Goal: Task Accomplishment & Management: Complete application form

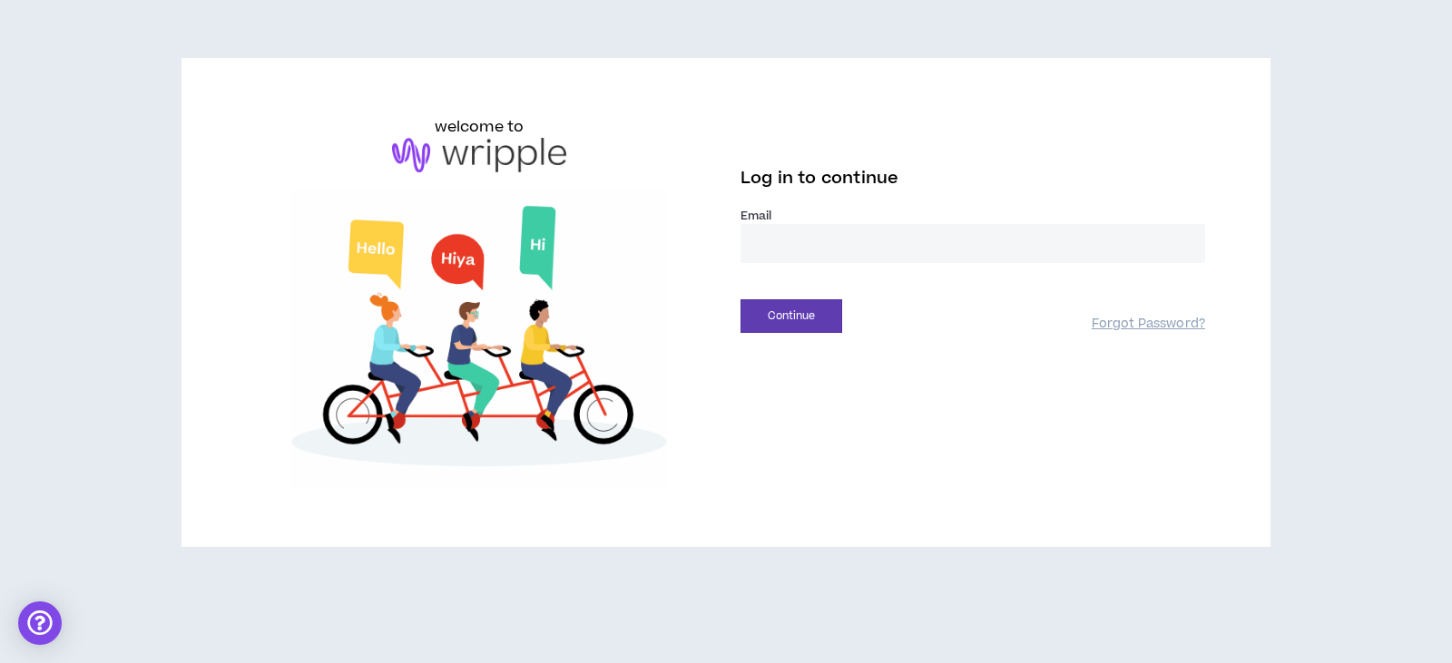
click at [831, 249] on input "email" at bounding box center [973, 243] width 465 height 39
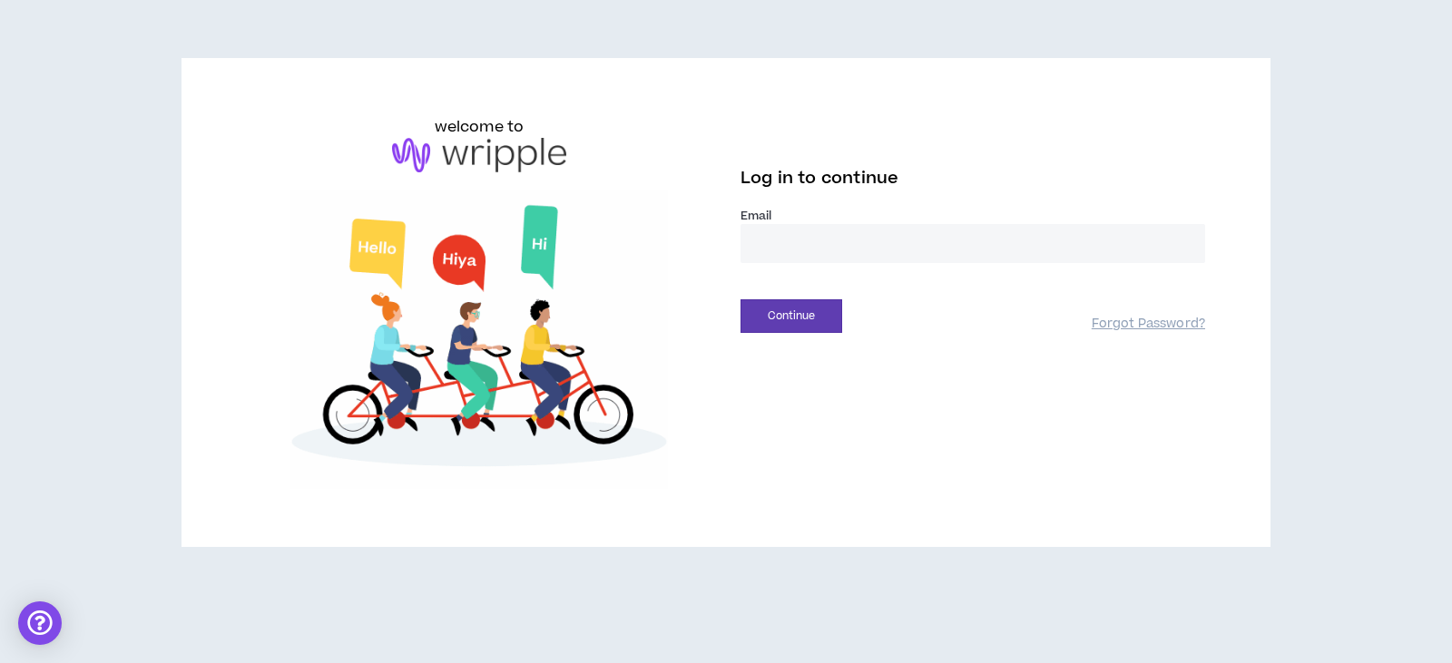
type input "**********"
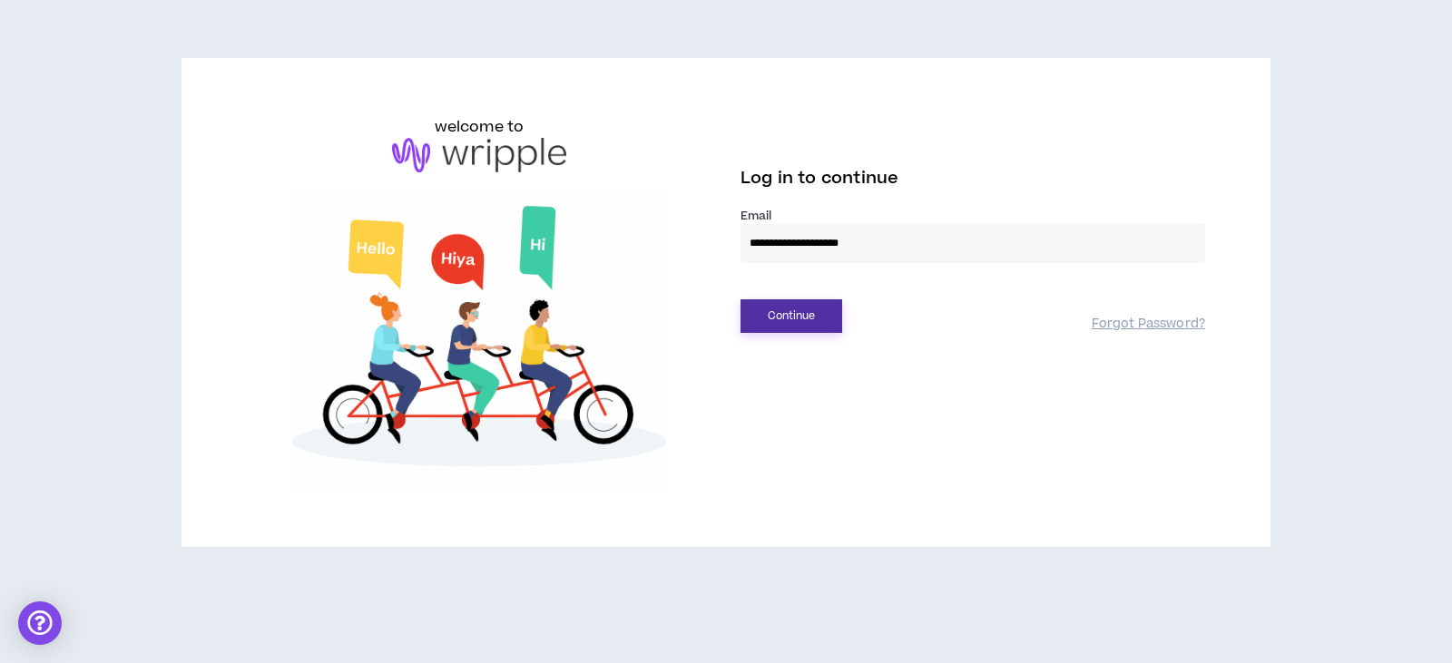
click at [788, 321] on button "Continue" at bounding box center [792, 317] width 102 height 34
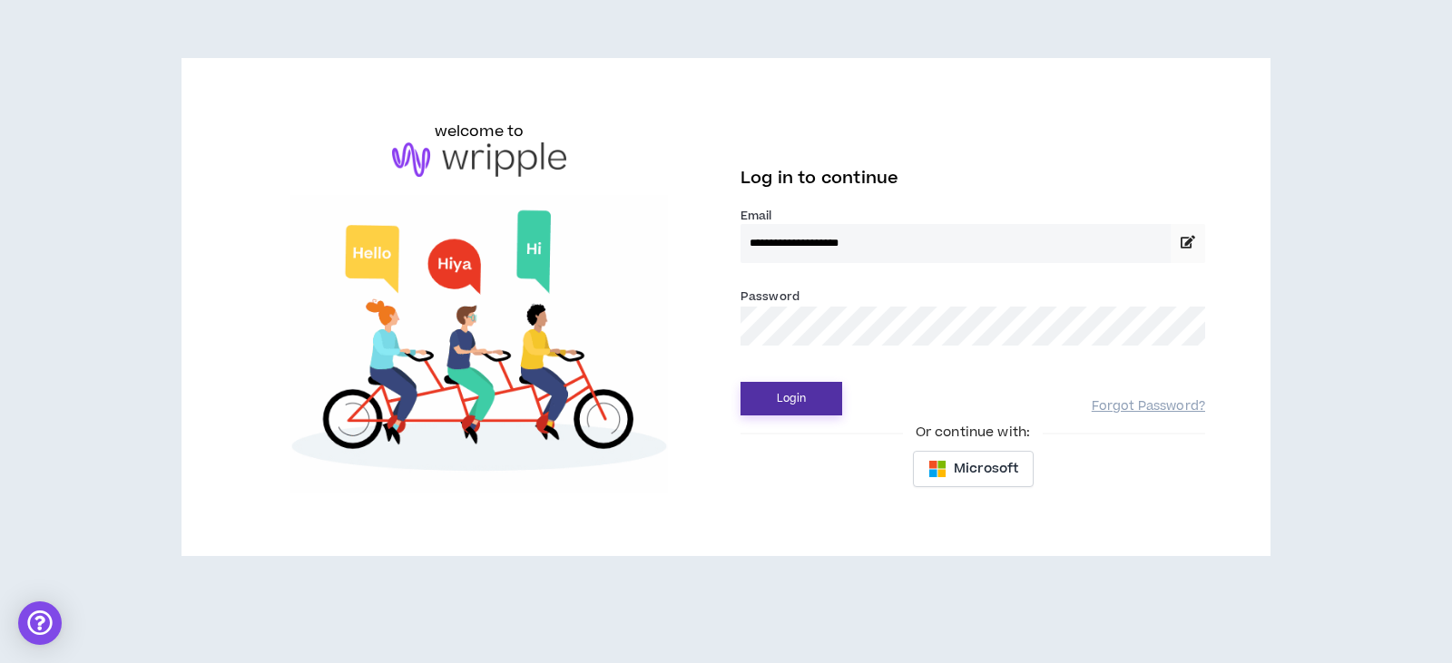
click at [775, 389] on button "Login" at bounding box center [792, 399] width 102 height 34
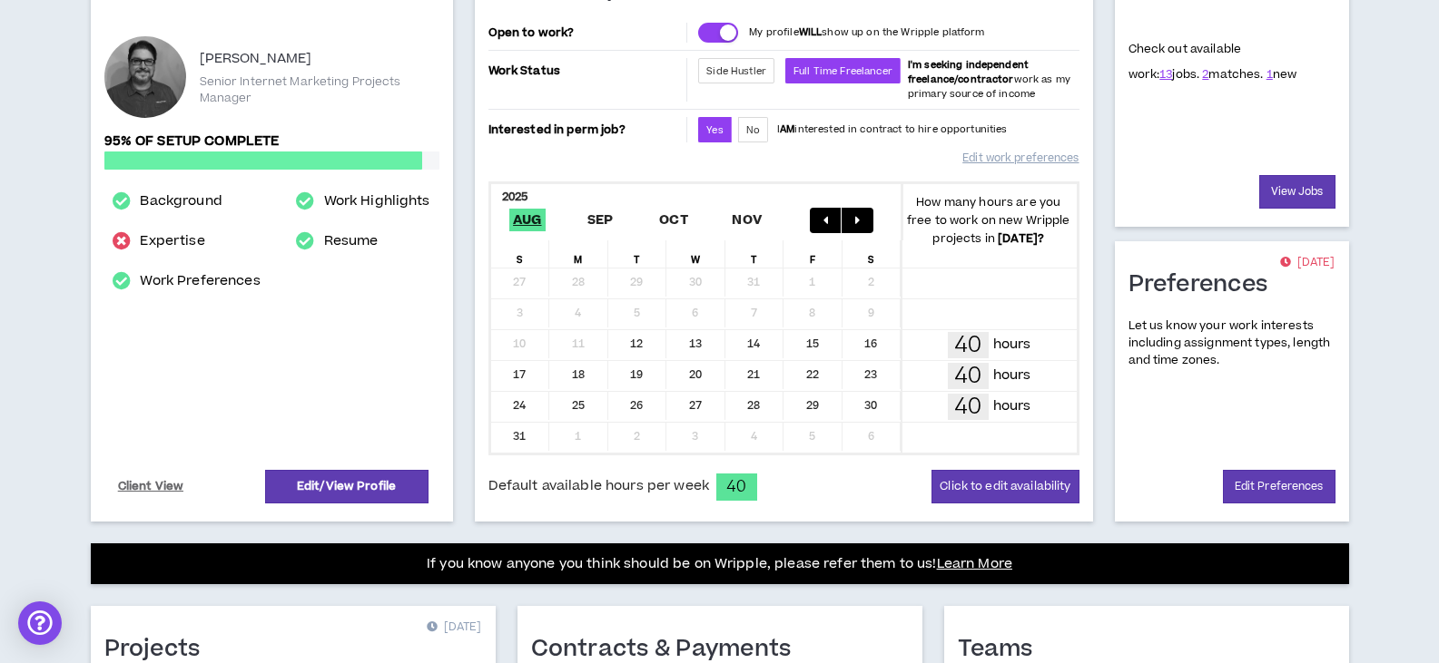
scroll to position [182, 0]
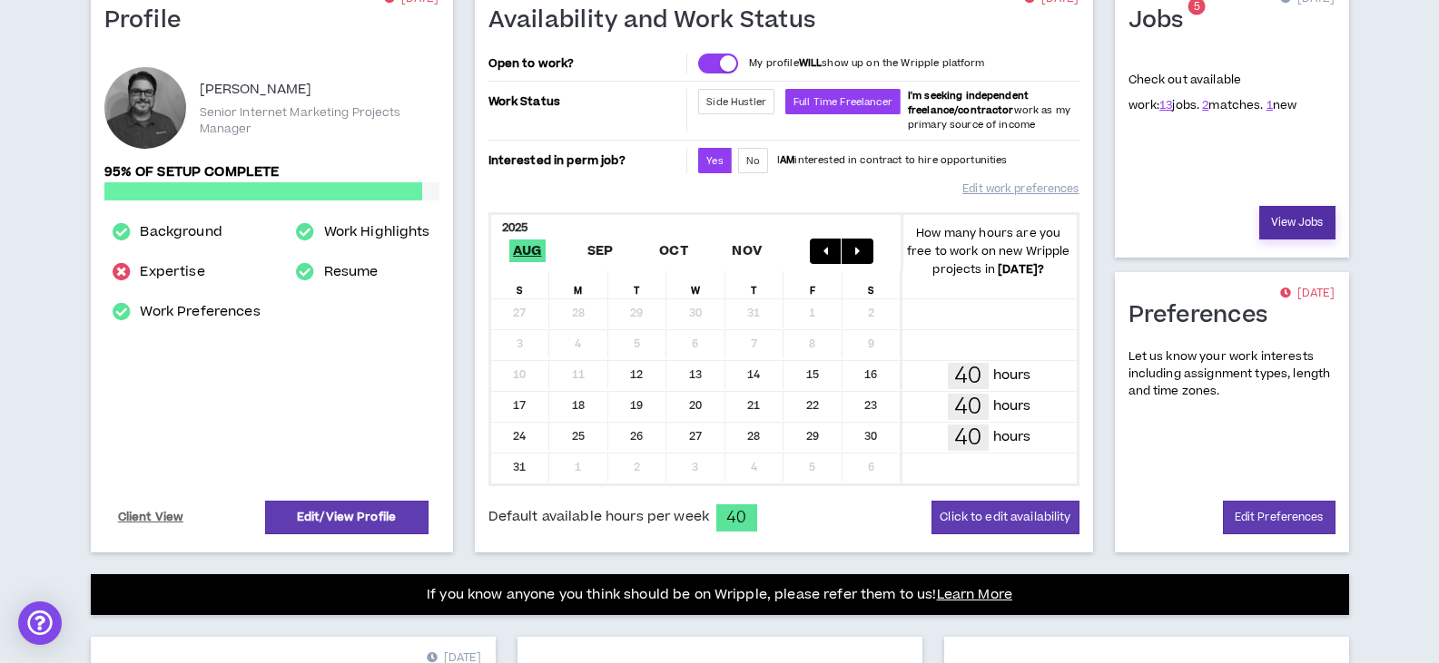
click at [1292, 231] on link "View Jobs" at bounding box center [1297, 223] width 76 height 34
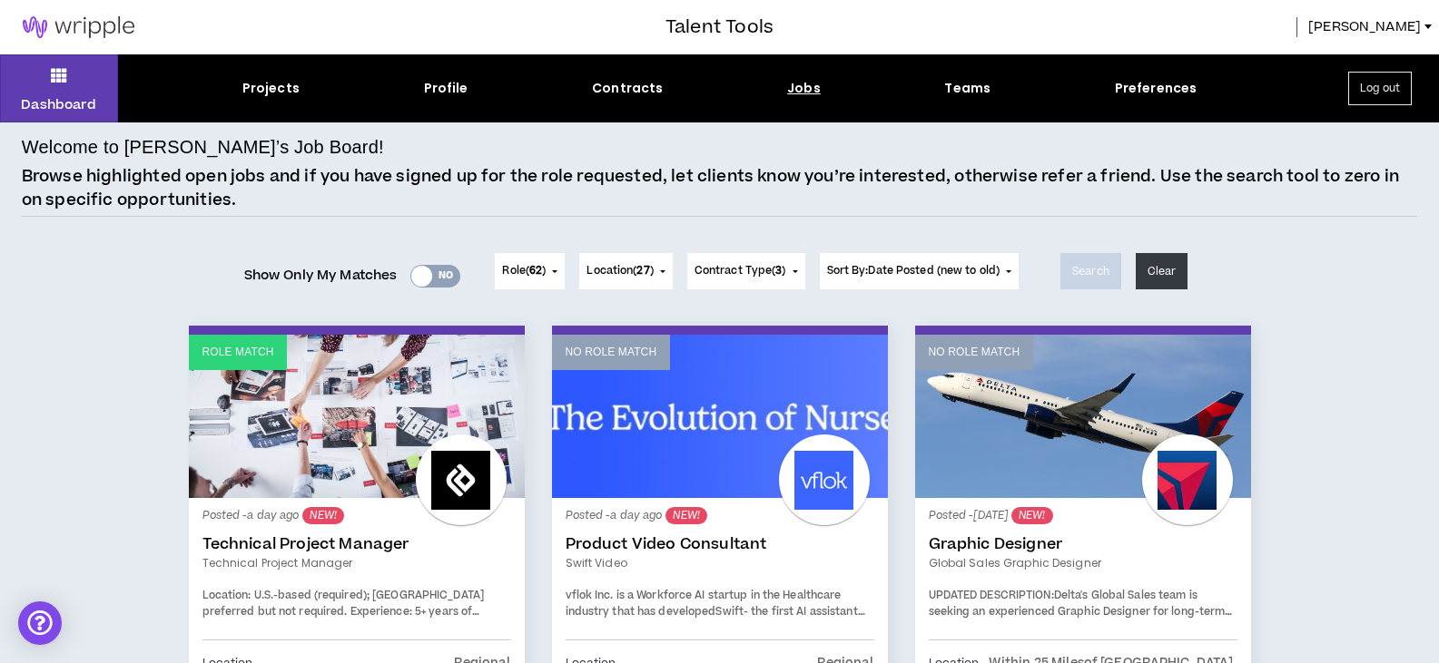
click at [1019, 268] on button "Sort By: Date Posted (new to old)" at bounding box center [920, 271] width 200 height 36
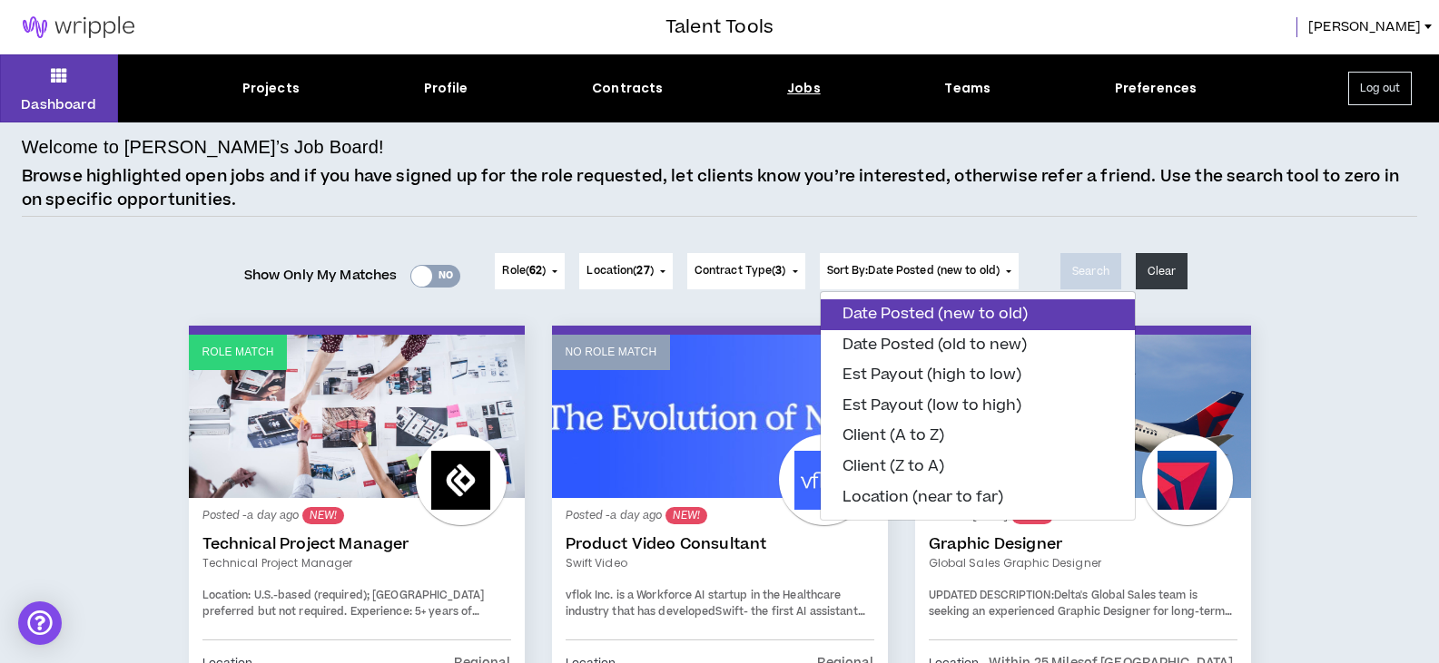
click at [1030, 216] on div "Welcome to [PERSON_NAME]’s Job Board! Browse highlighted open jobs and if you h…" at bounding box center [719, 174] width 1395 height 83
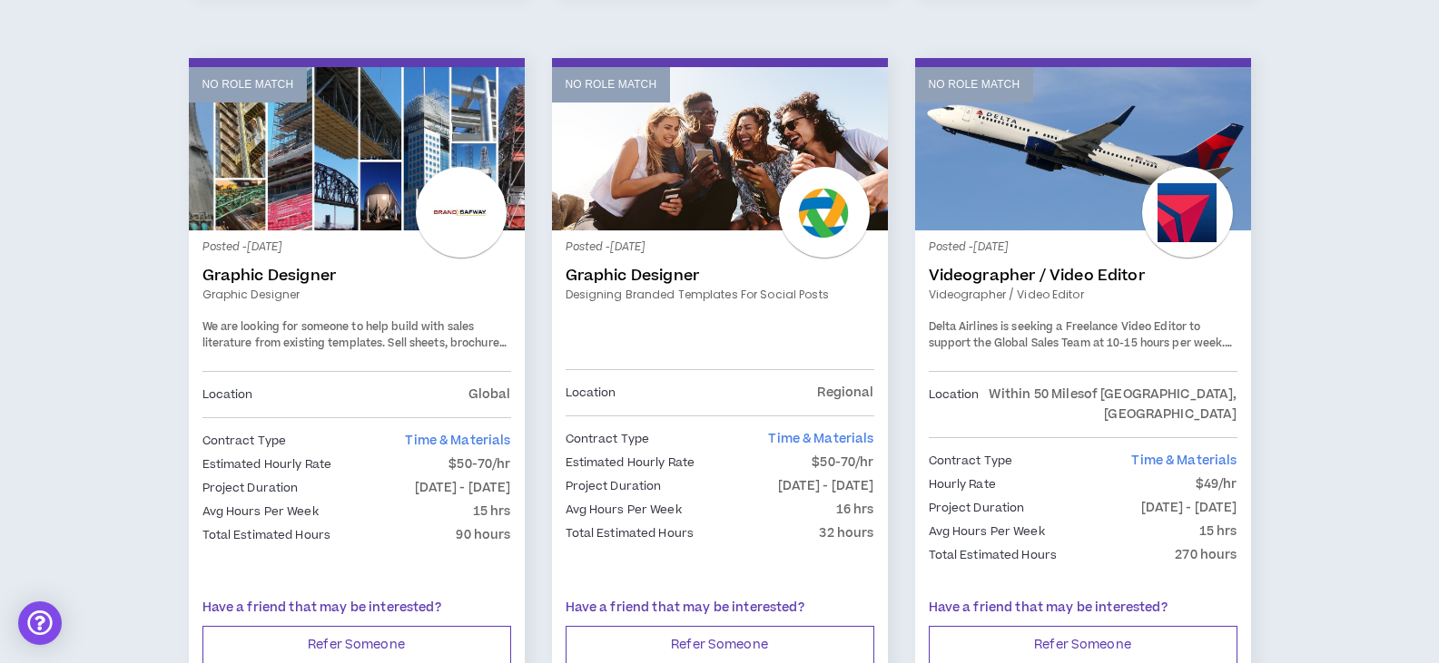
scroll to position [908, 0]
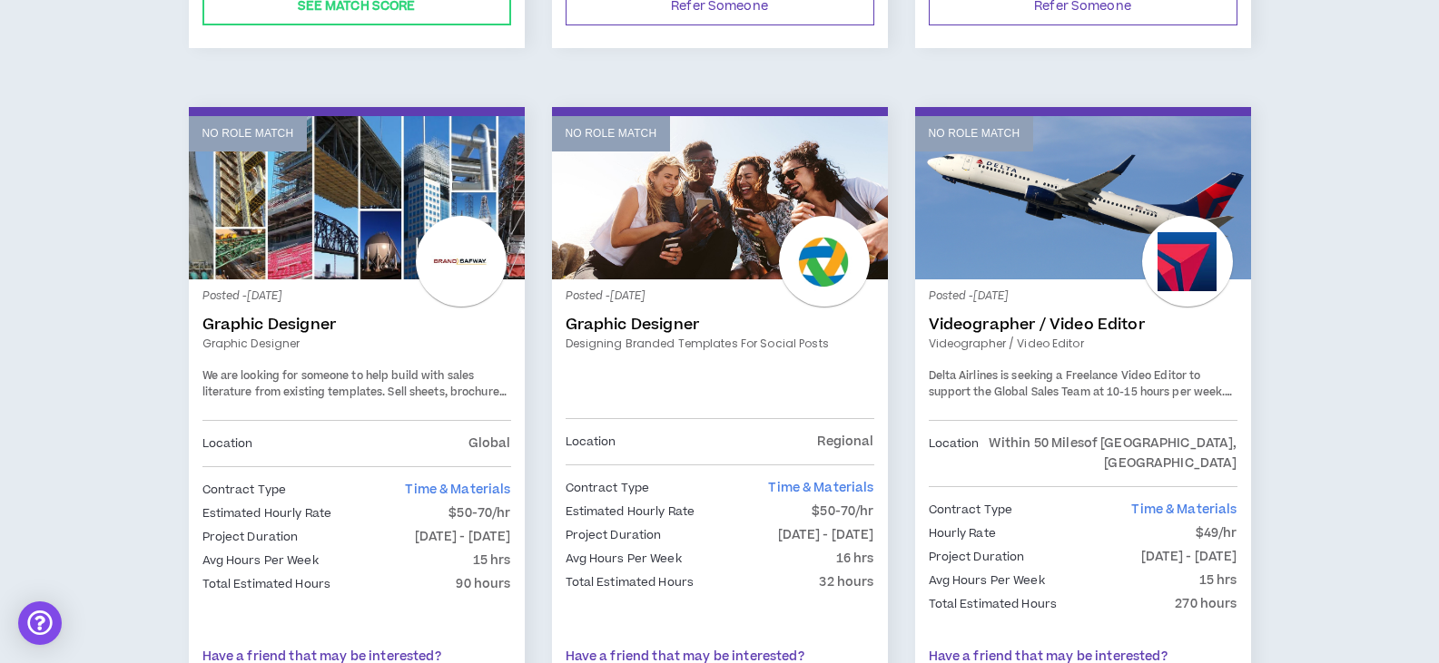
click at [415, 368] on span "We are looking for someone to help build with sales literature from existing te…" at bounding box center [356, 400] width 308 height 64
click at [383, 368] on span "We are looking for someone to help build with sales literature from existing te…" at bounding box center [356, 400] width 308 height 64
click at [312, 316] on link "Graphic Designer" at bounding box center [356, 325] width 309 height 18
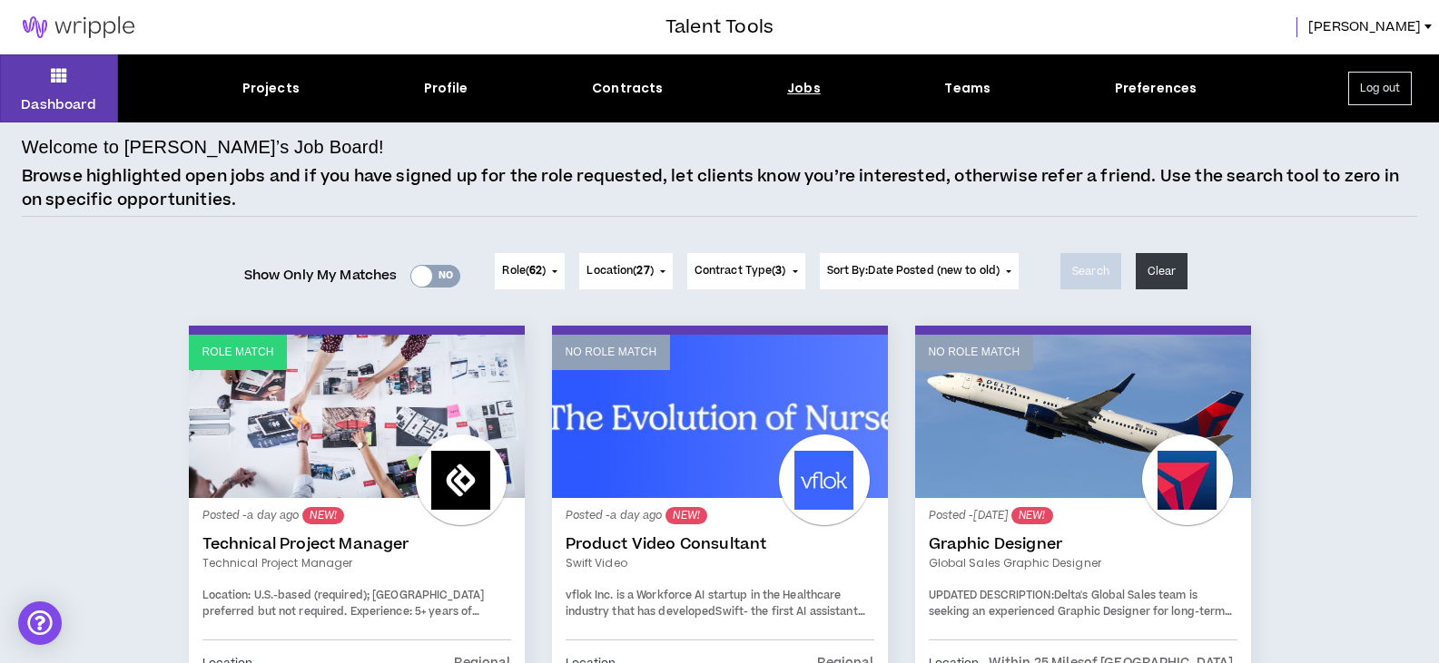
click at [353, 549] on link "Technical Project Manager" at bounding box center [356, 544] width 309 height 18
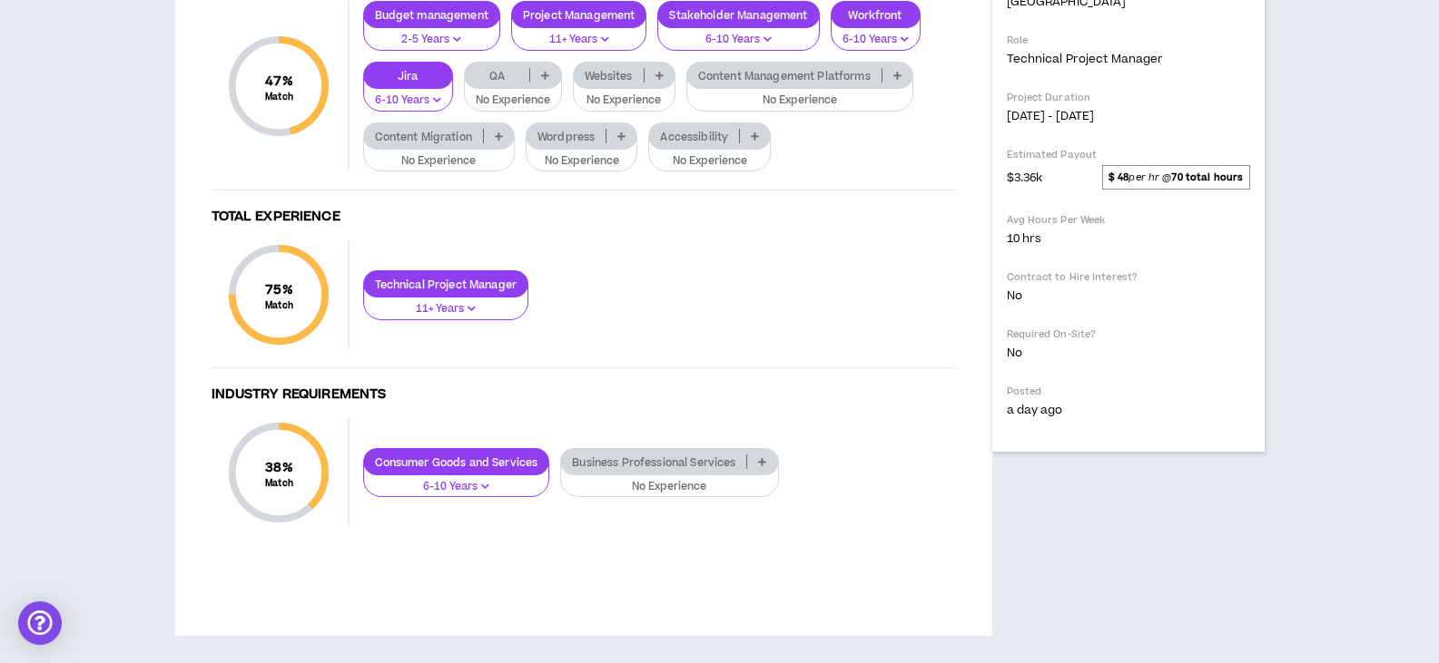
scroll to position [814, 0]
click at [657, 89] on div "Websites" at bounding box center [624, 75] width 103 height 27
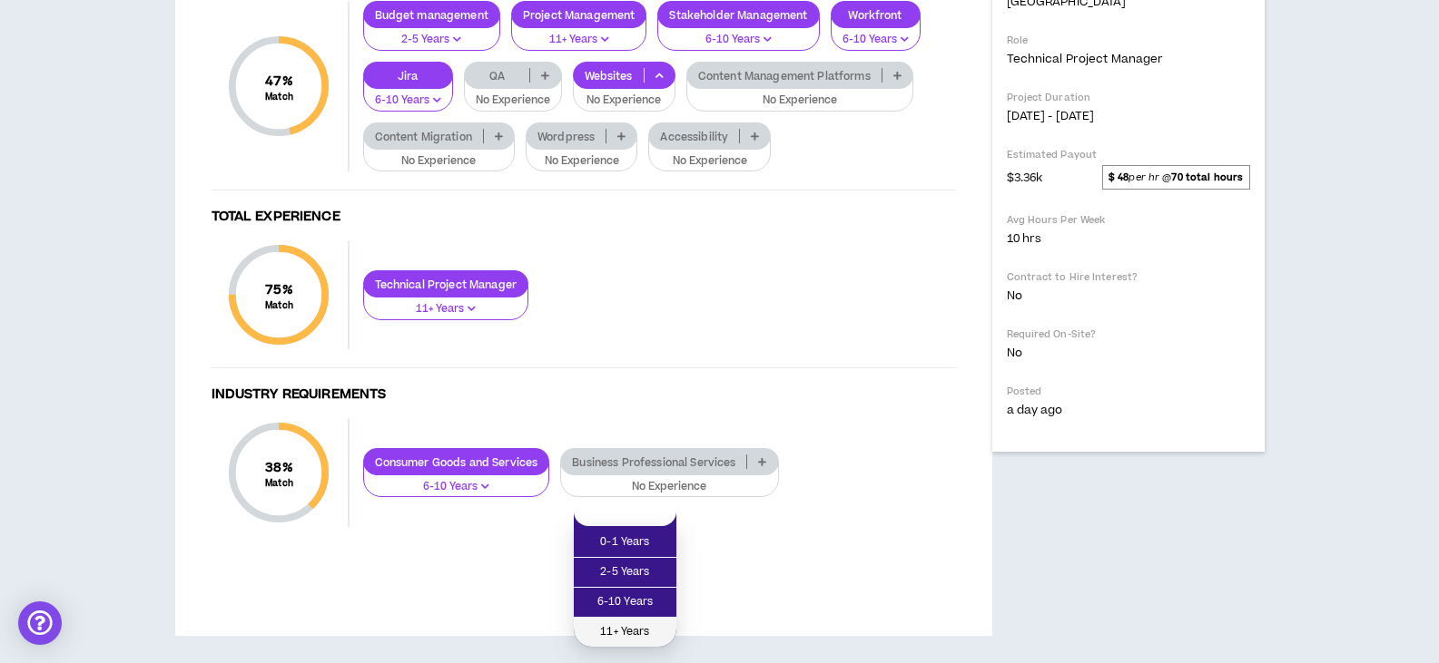
click at [640, 623] on span "11+ Years" at bounding box center [624, 633] width 81 height 20
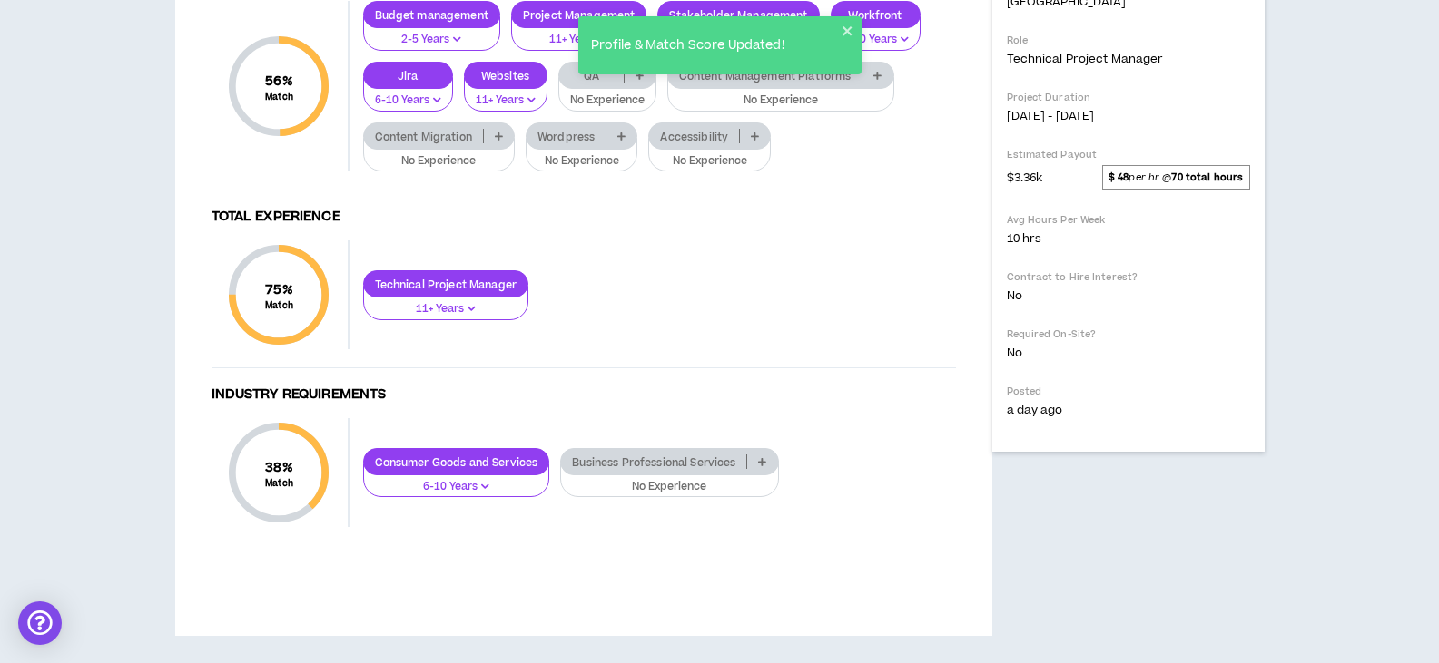
click at [866, 109] on p "No Experience" at bounding box center [780, 101] width 203 height 16
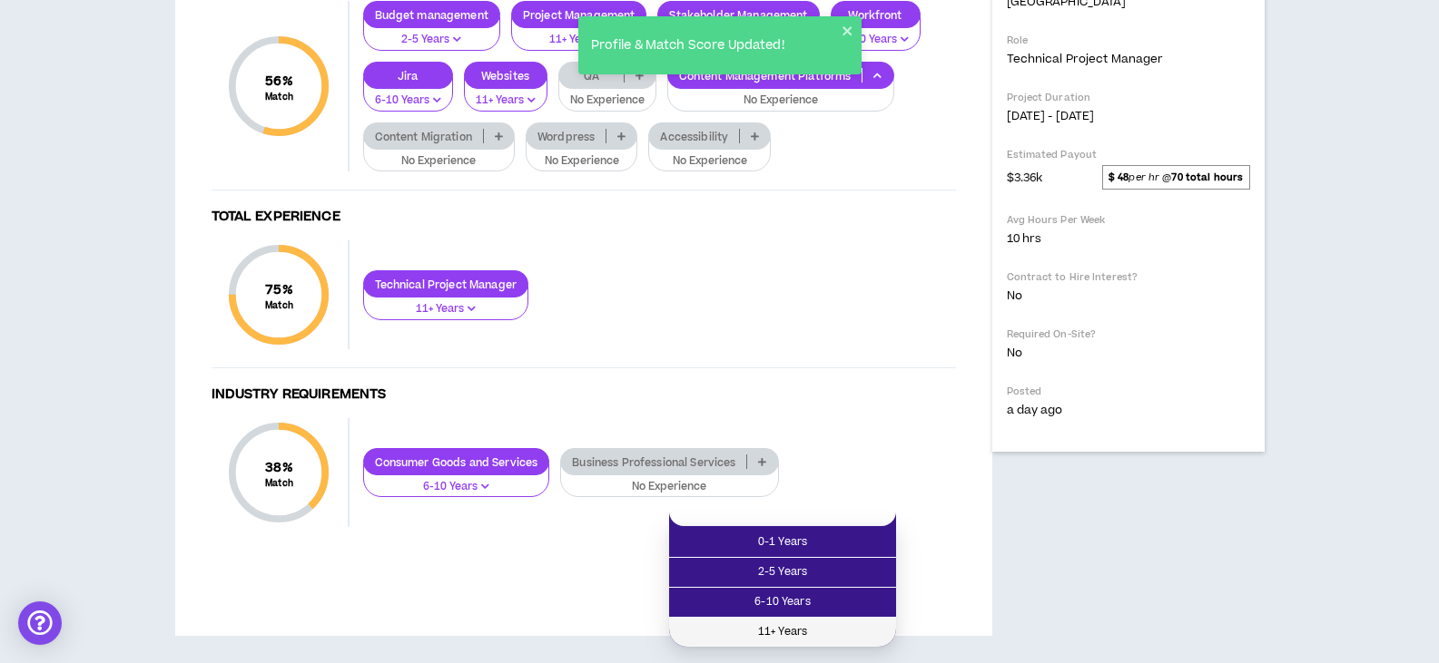
click at [848, 618] on li "11+ Years" at bounding box center [782, 632] width 227 height 29
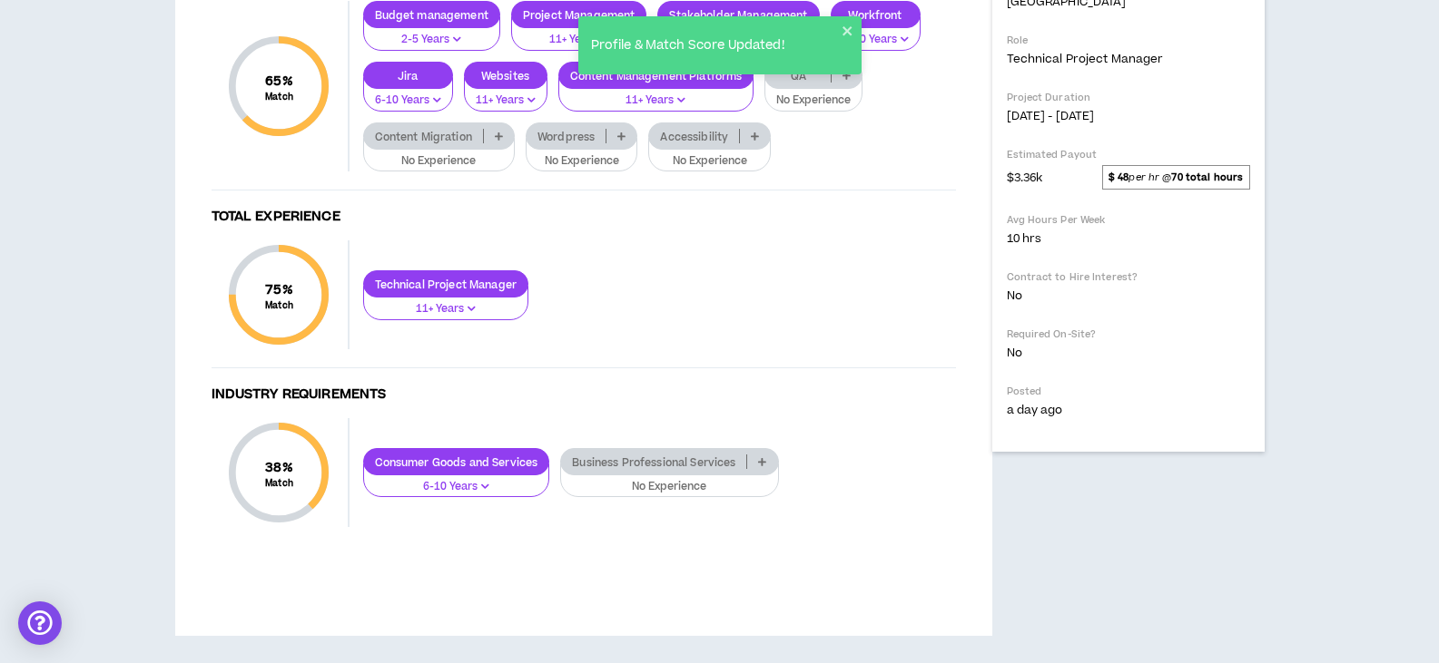
click at [846, 109] on p "No Experience" at bounding box center [813, 101] width 74 height 16
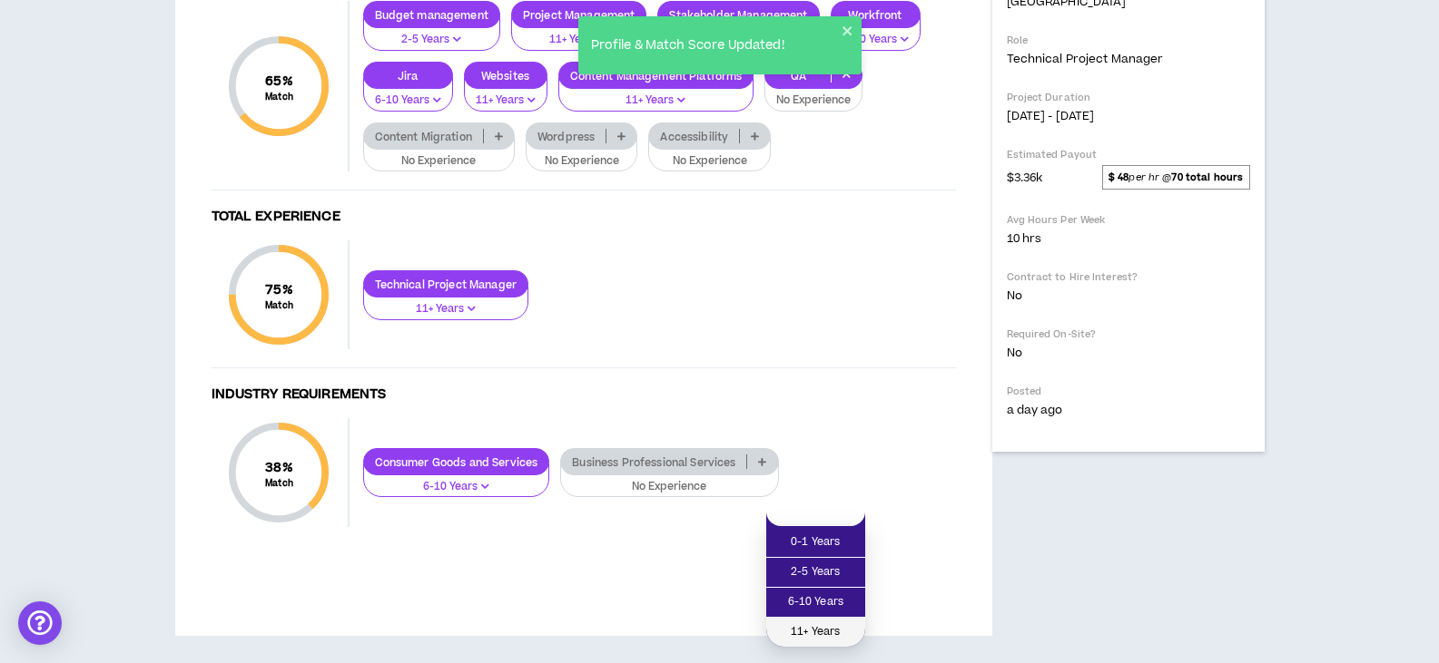
click at [826, 623] on span "11+ Years" at bounding box center [815, 633] width 77 height 20
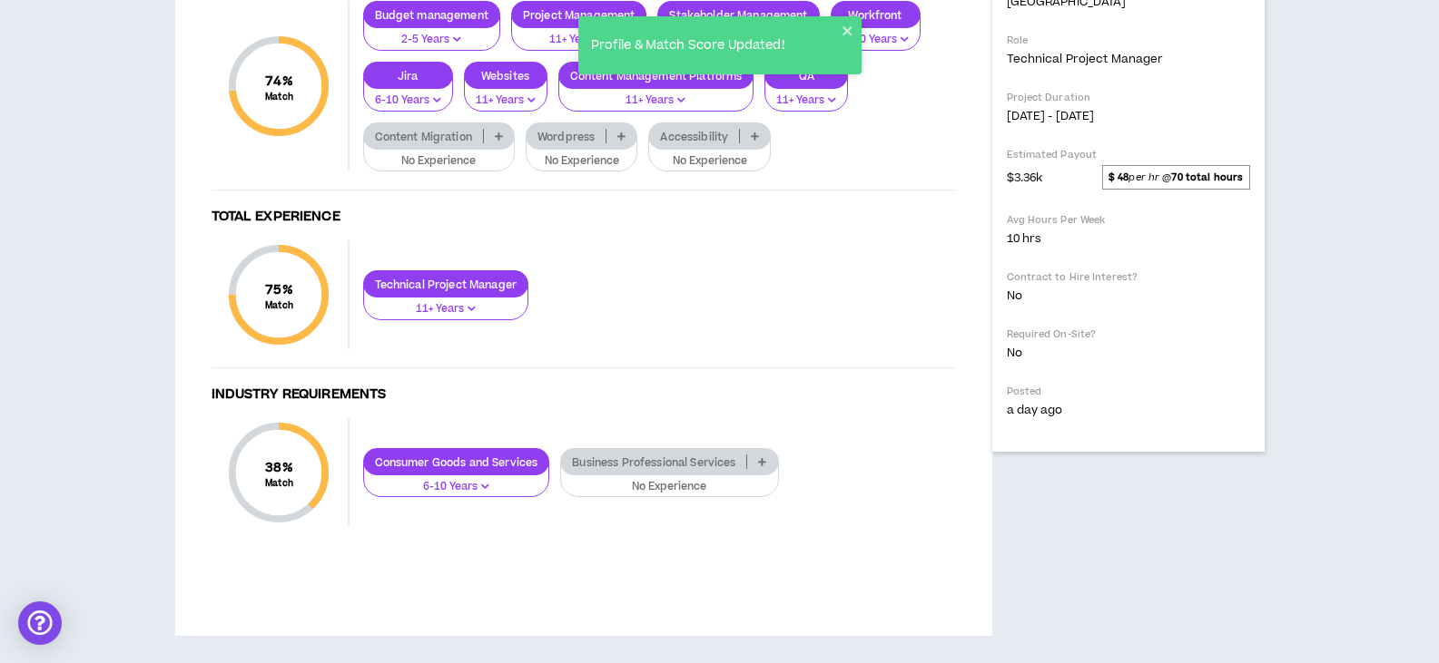
click at [467, 170] on p "No Experience" at bounding box center [439, 161] width 129 height 16
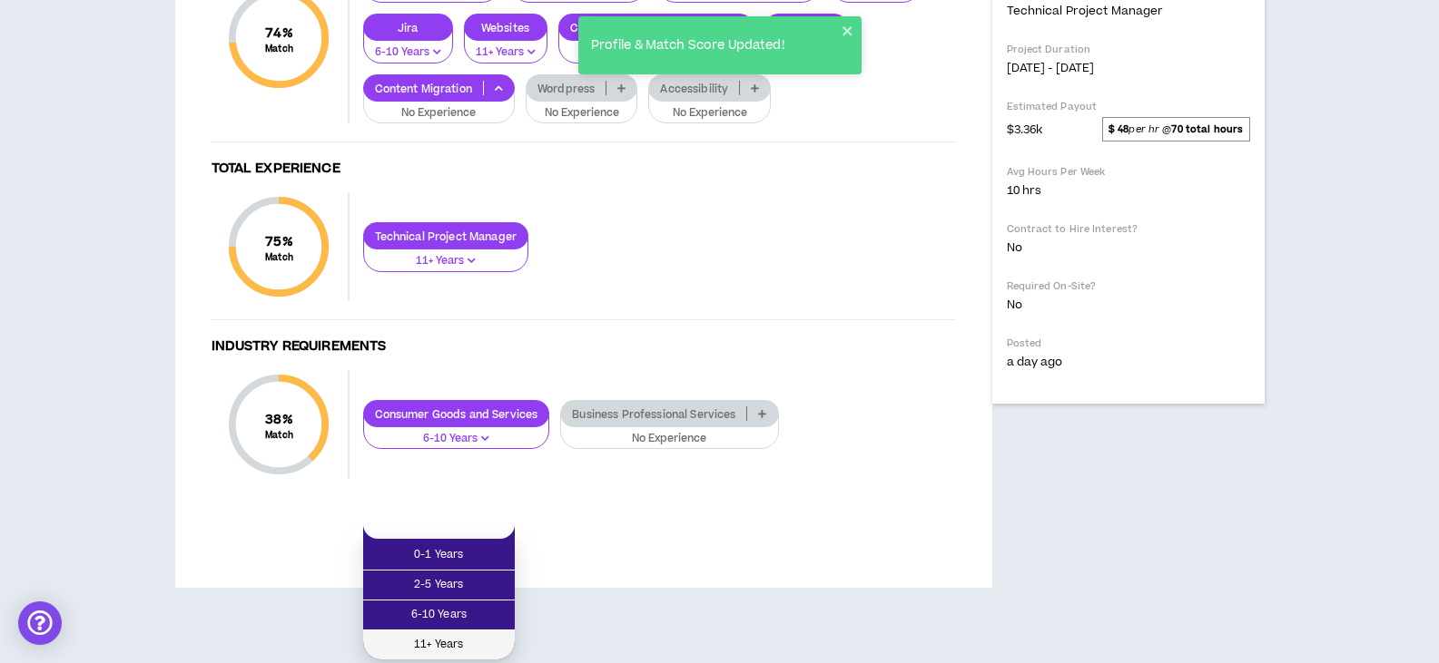
click at [453, 635] on span "11+ Years" at bounding box center [439, 645] width 130 height 20
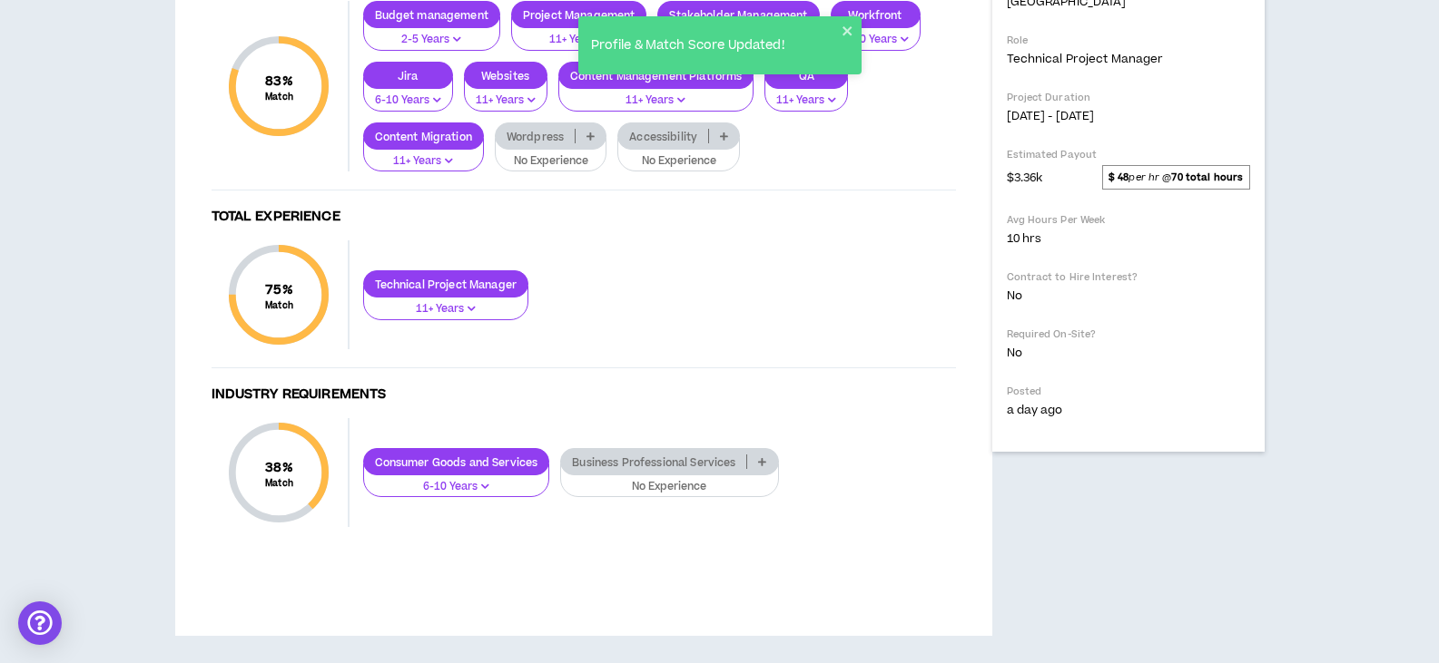
click at [574, 170] on p "No Experience" at bounding box center [550, 161] width 88 height 16
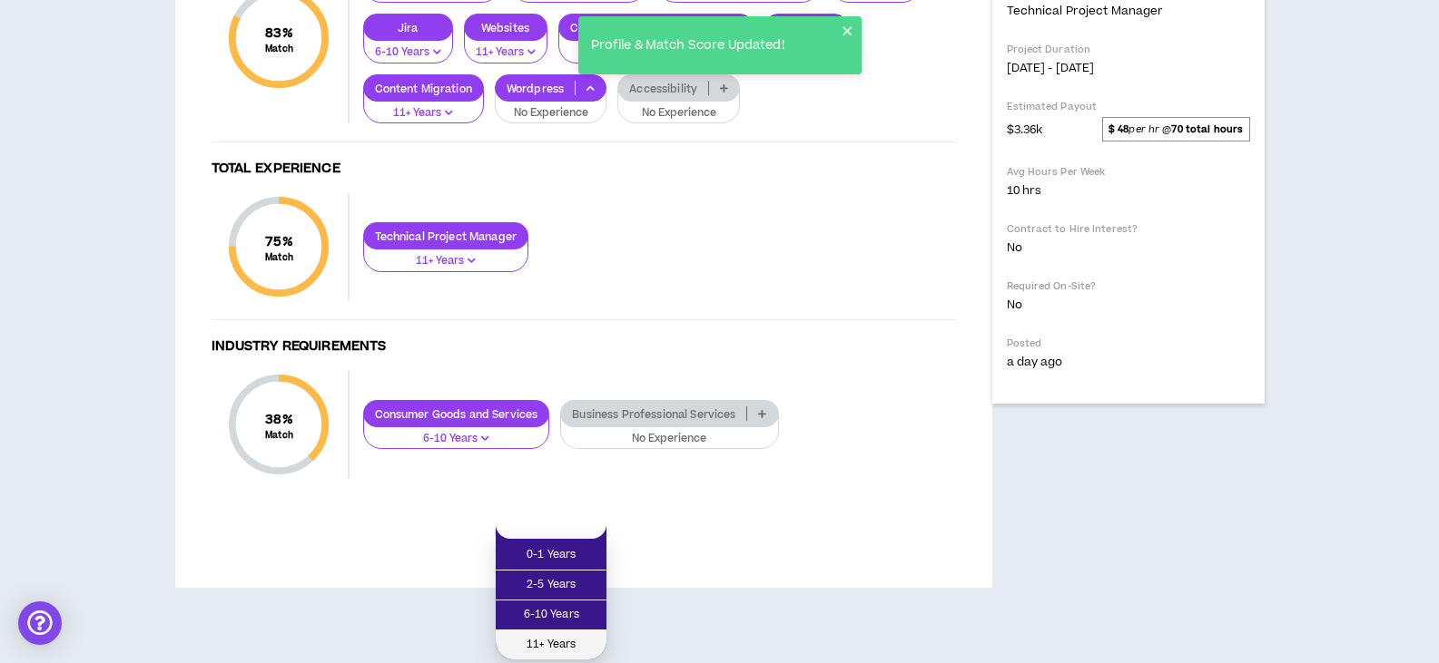
click at [565, 635] on span "11+ Years" at bounding box center [550, 645] width 89 height 20
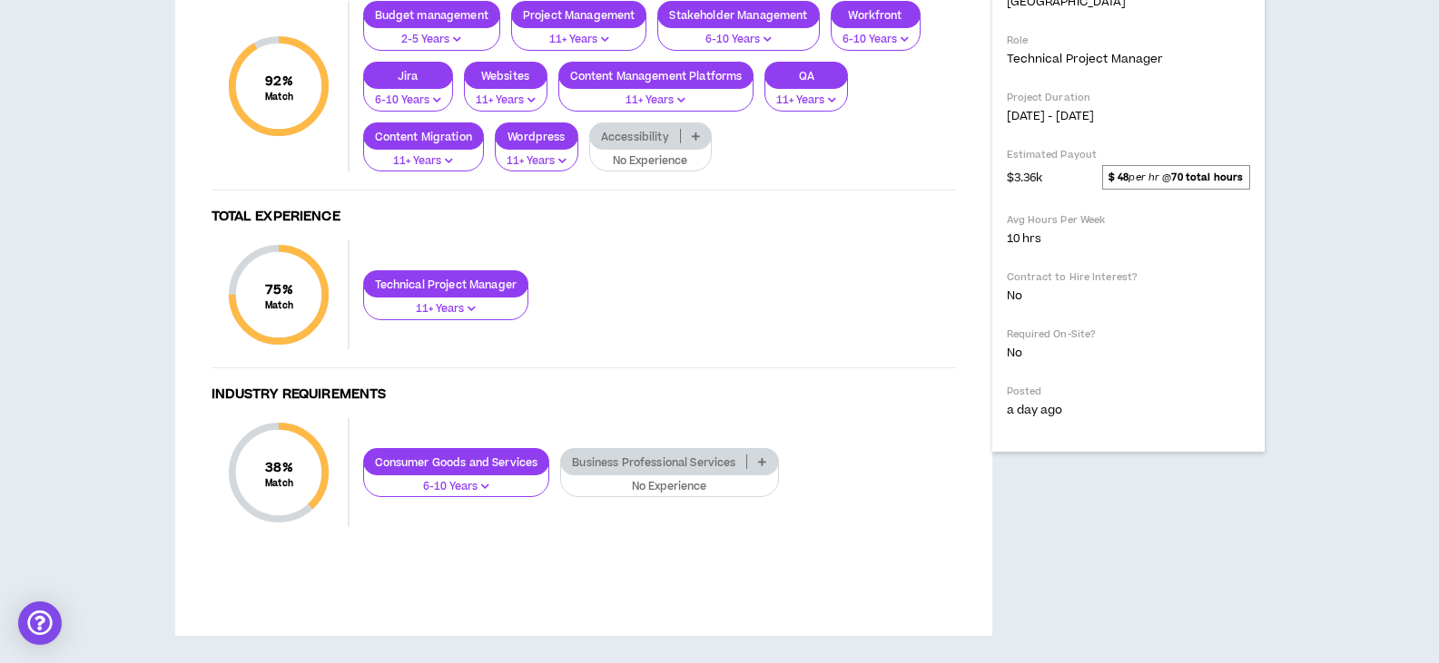
click at [688, 170] on p "No Experience" at bounding box center [650, 161] width 99 height 16
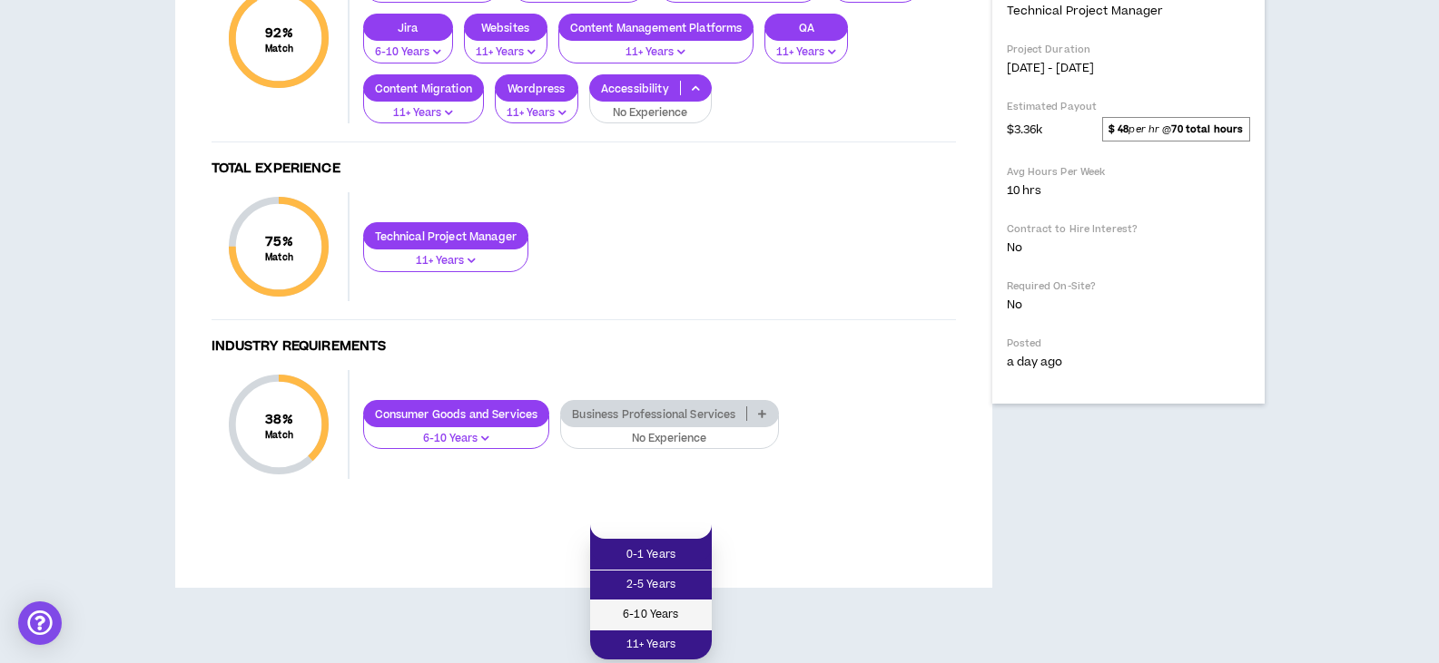
click at [678, 605] on span "6-10 Years" at bounding box center [651, 615] width 100 height 20
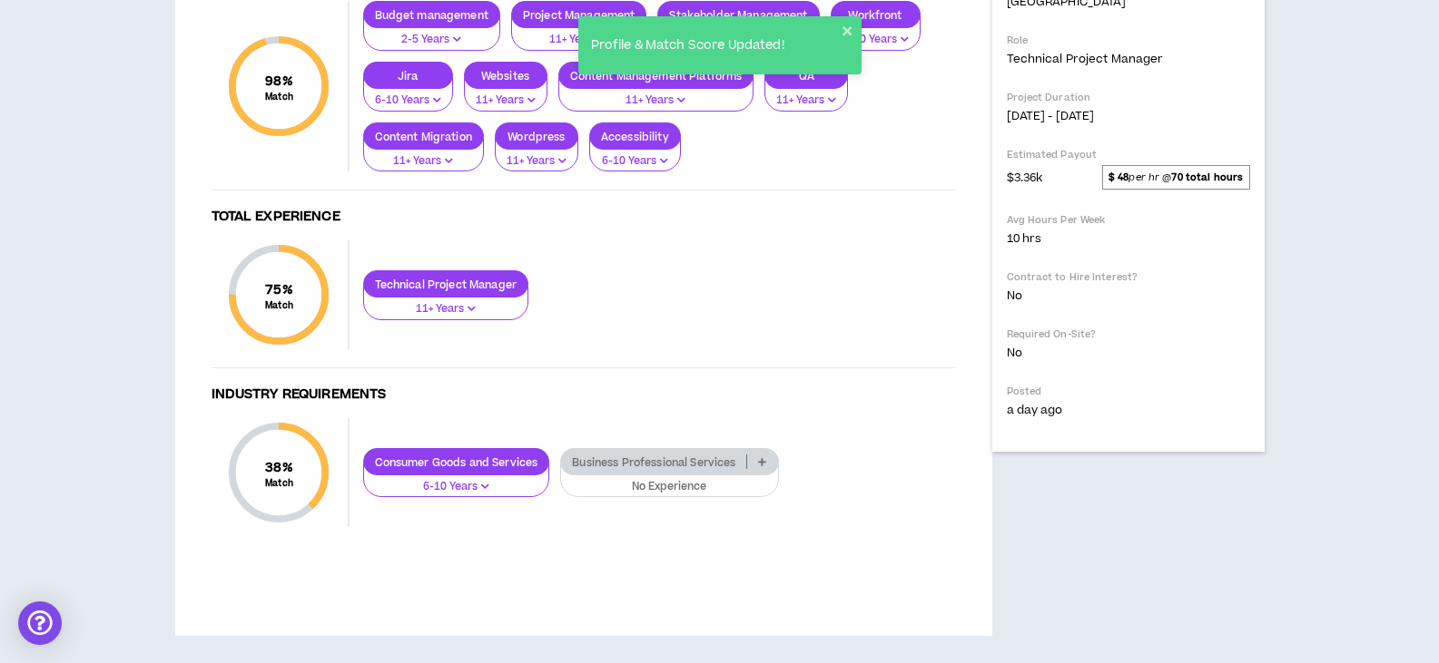
scroll to position [1086, 0]
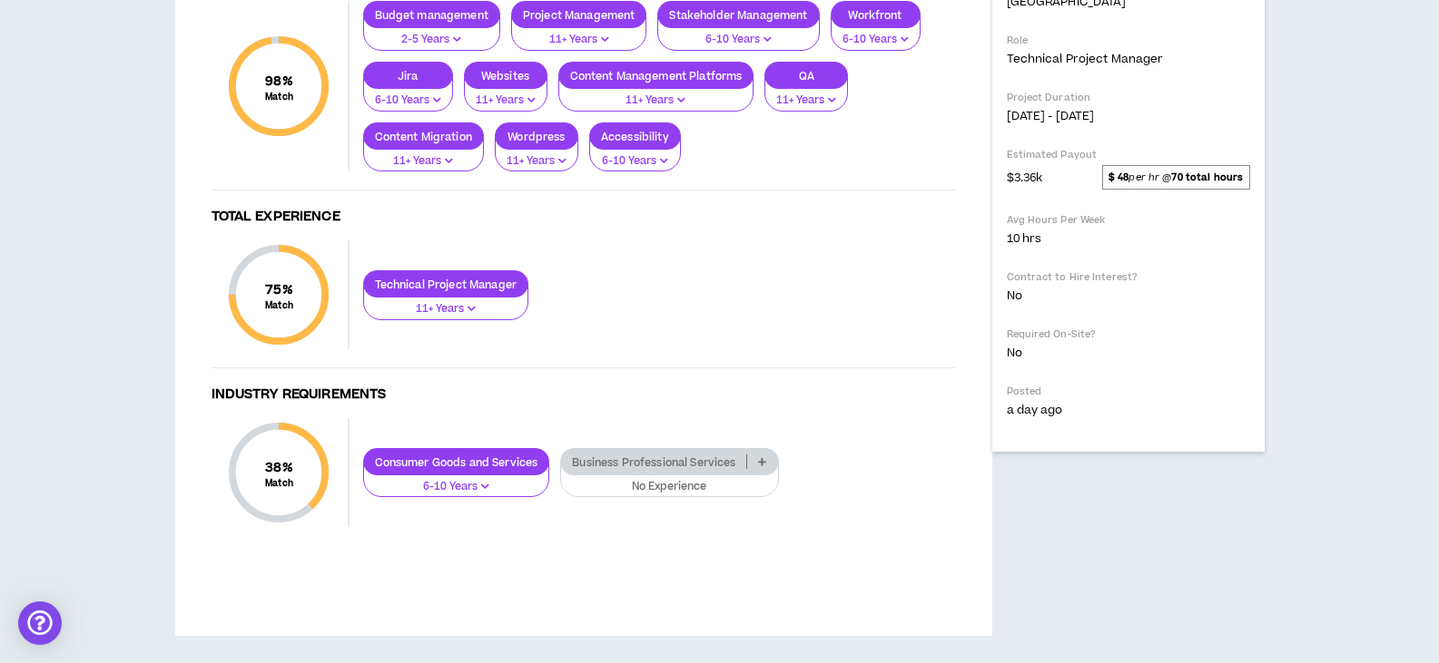
click at [685, 486] on p "No Experience" at bounding box center [669, 487] width 194 height 16
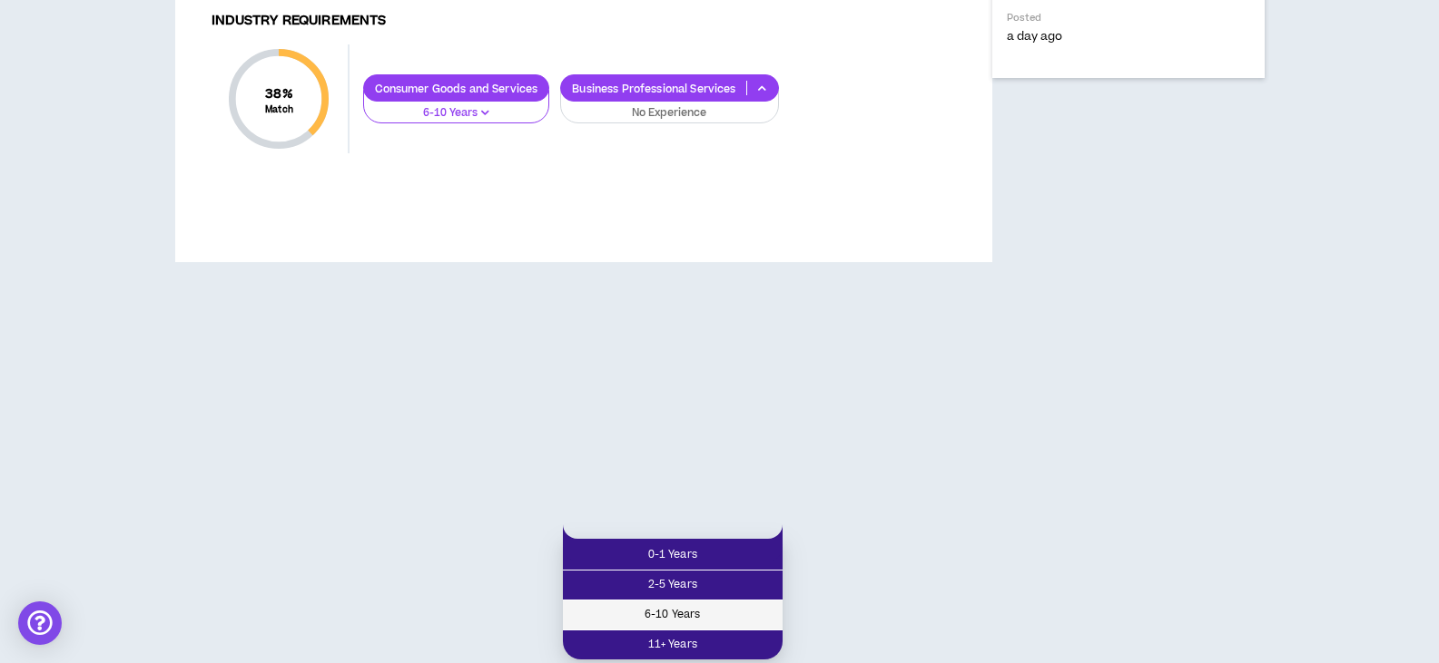
click at [689, 605] on span "6-10 Years" at bounding box center [673, 615] width 198 height 20
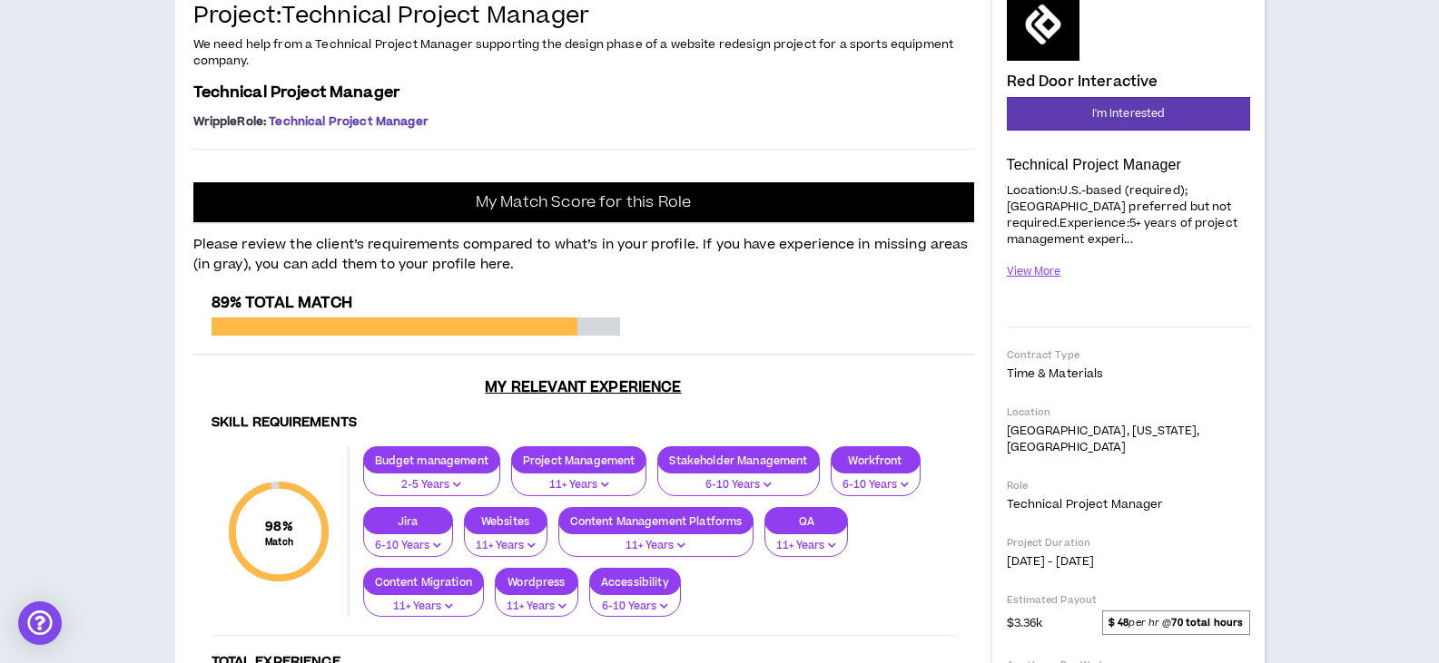
scroll to position [88, 0]
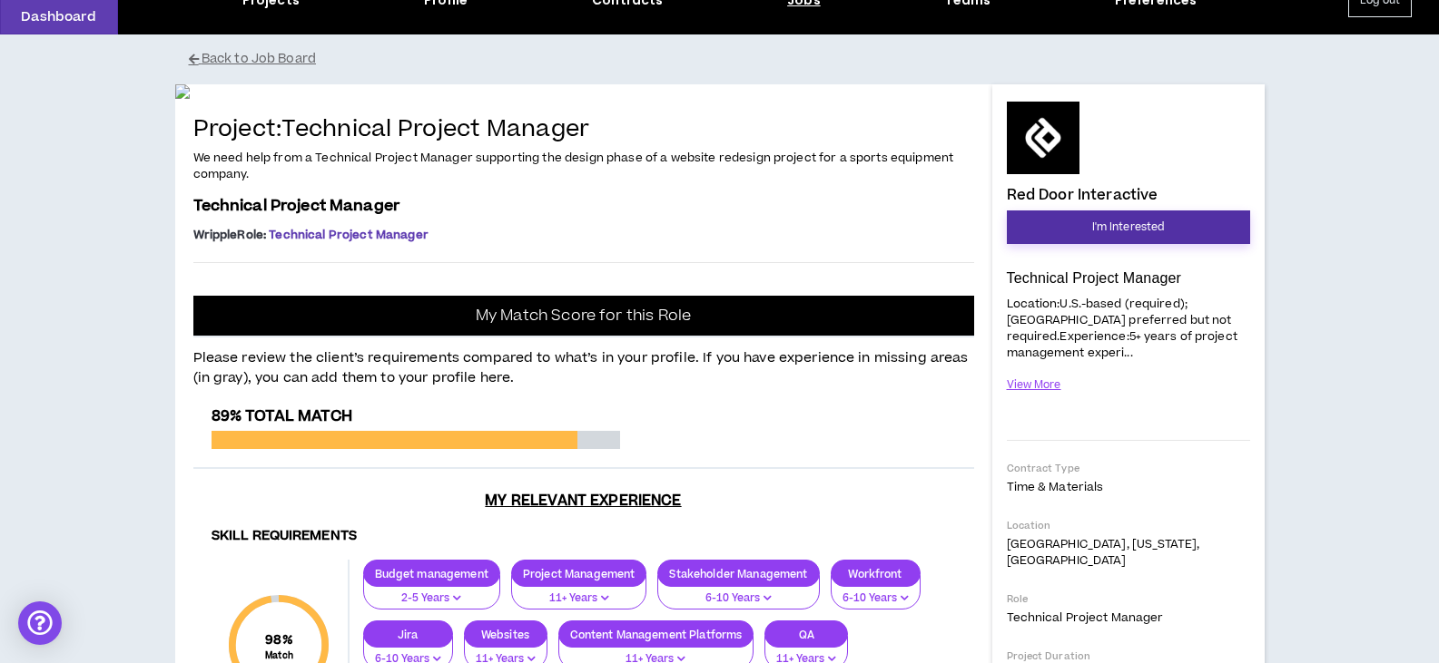
click at [1095, 231] on span "I'm Interested" at bounding box center [1128, 227] width 73 height 17
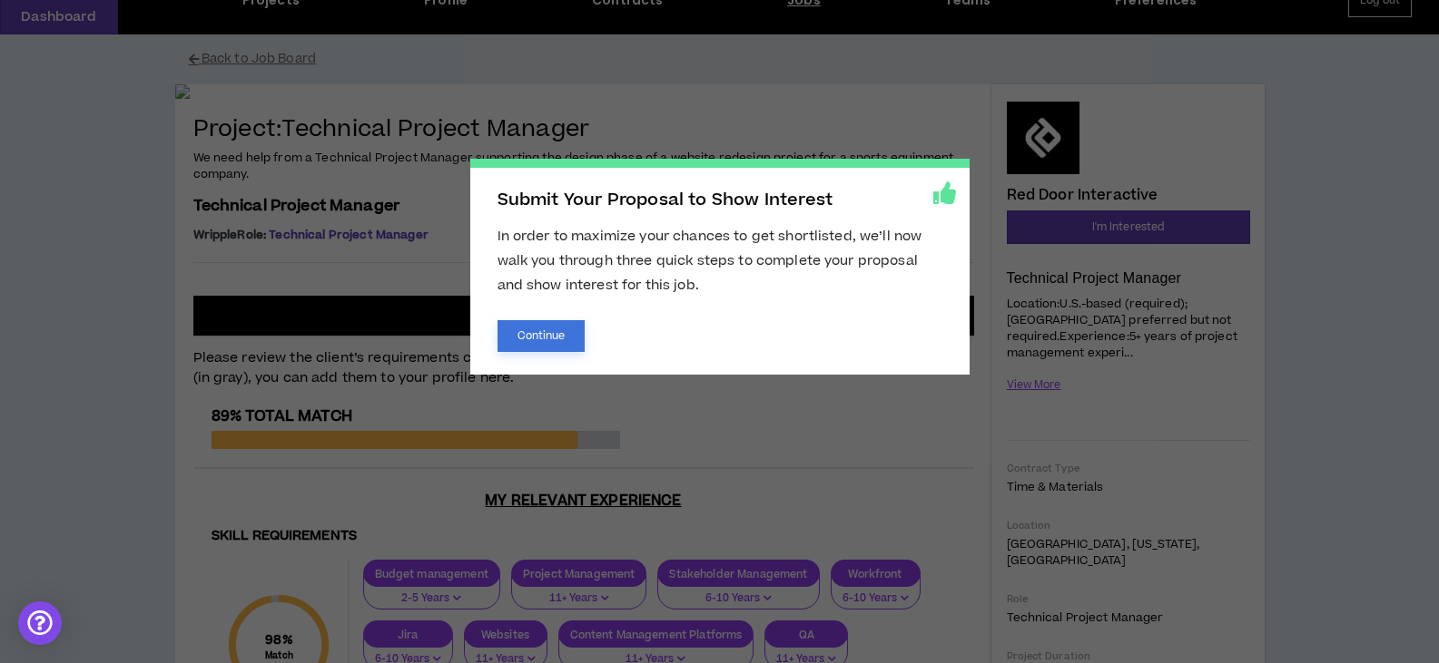
click at [545, 336] on button "Continue" at bounding box center [541, 336] width 88 height 32
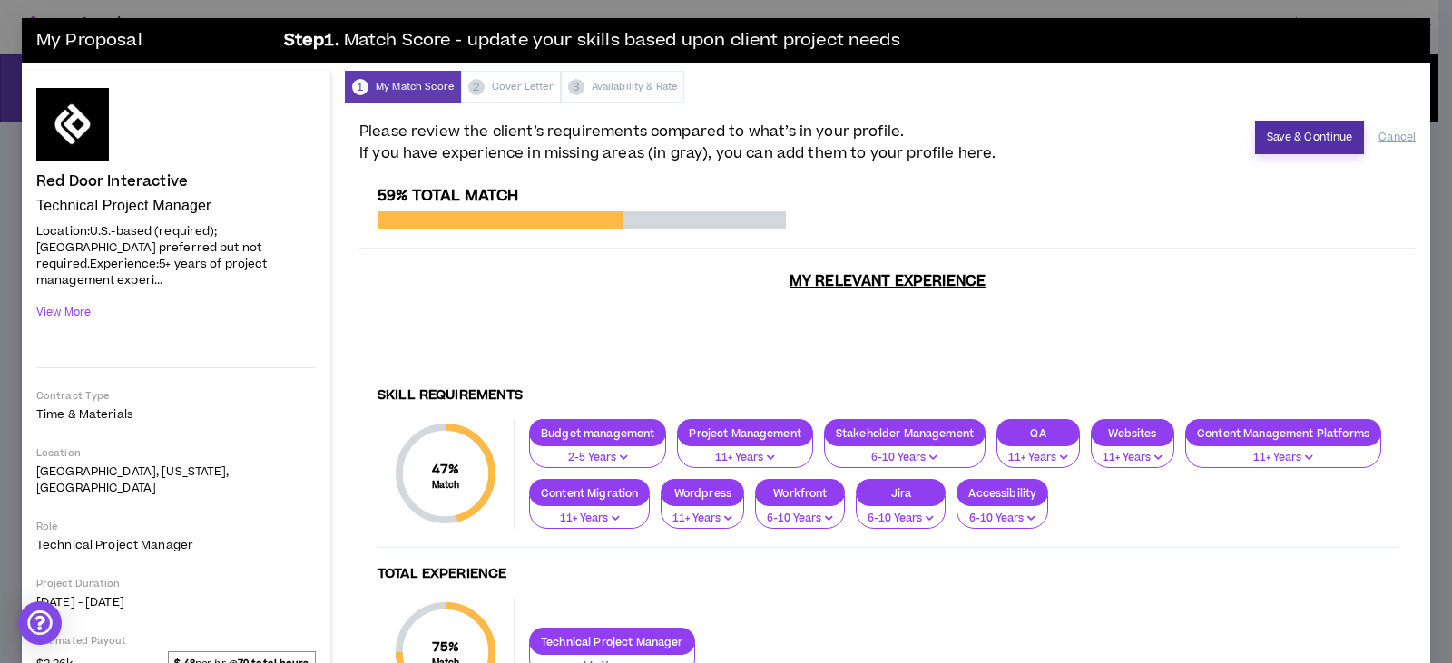
click at [1302, 131] on button "Save & Continue" at bounding box center [1310, 138] width 110 height 34
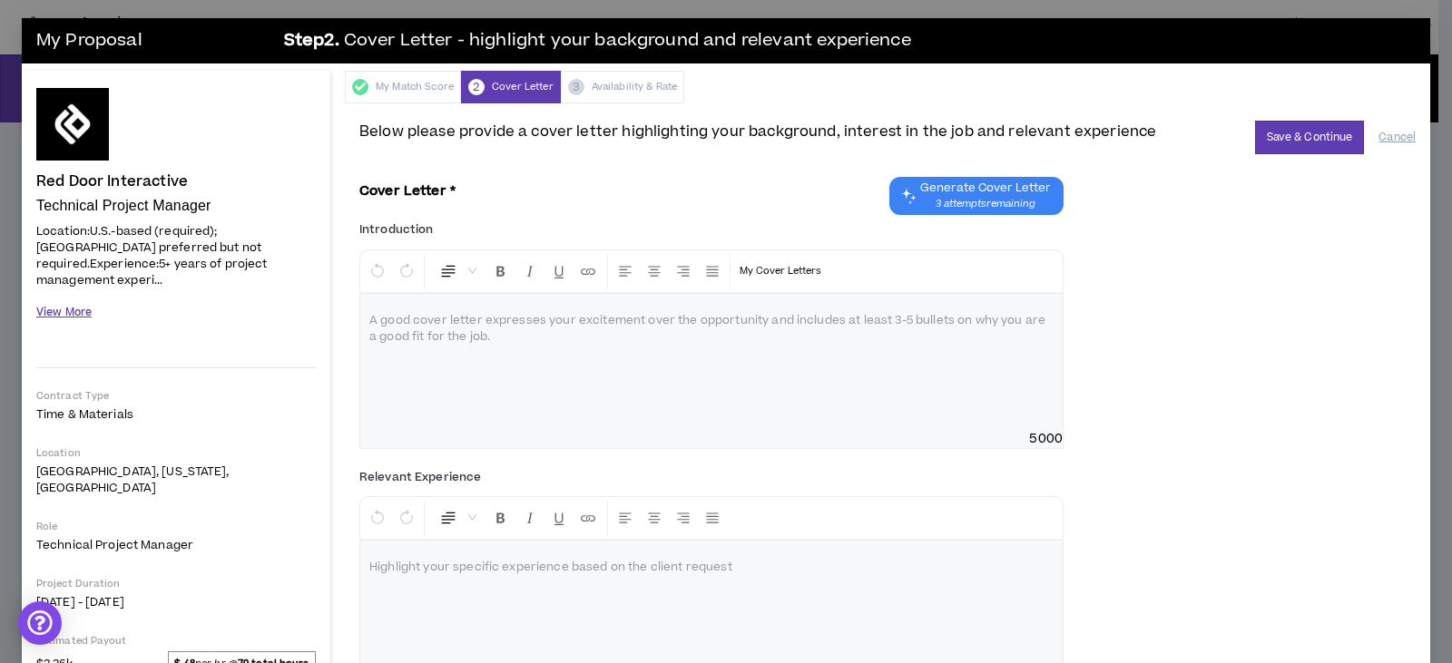
click at [79, 297] on button "View More" at bounding box center [63, 313] width 55 height 32
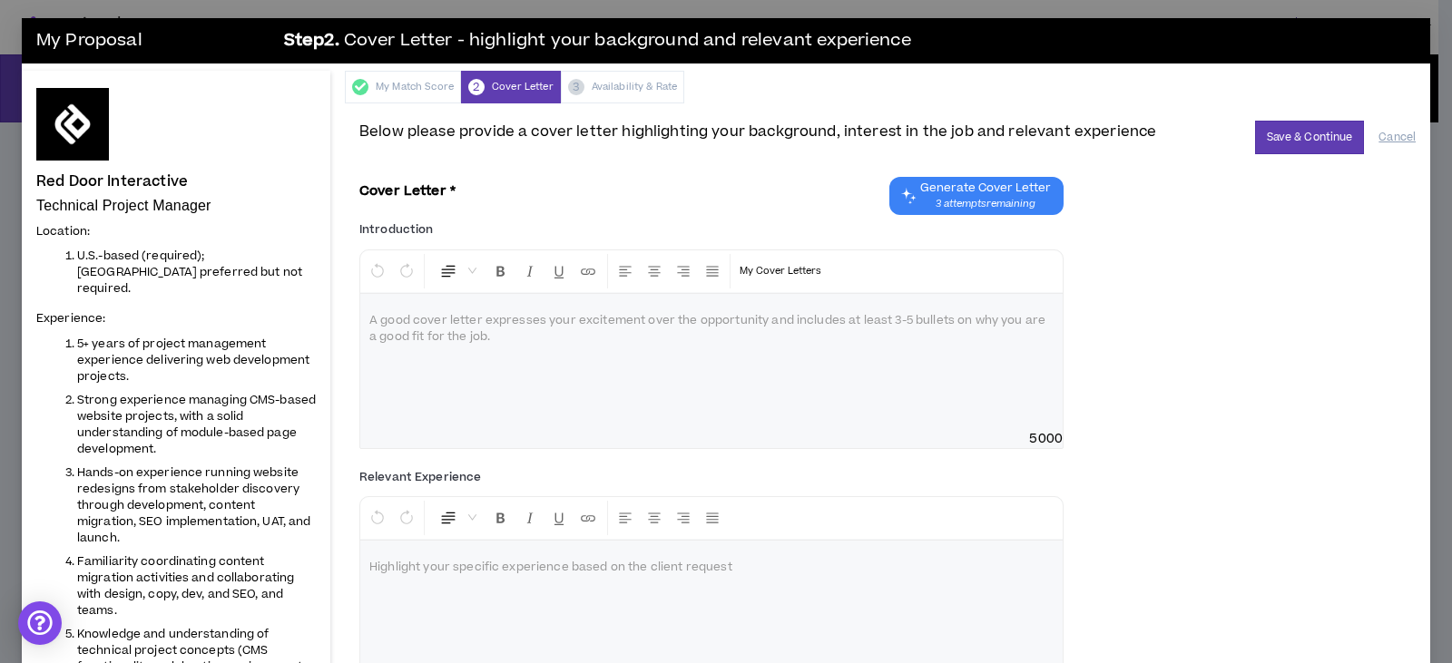
click at [1002, 185] on span "Generate Cover Letter" at bounding box center [985, 188] width 131 height 15
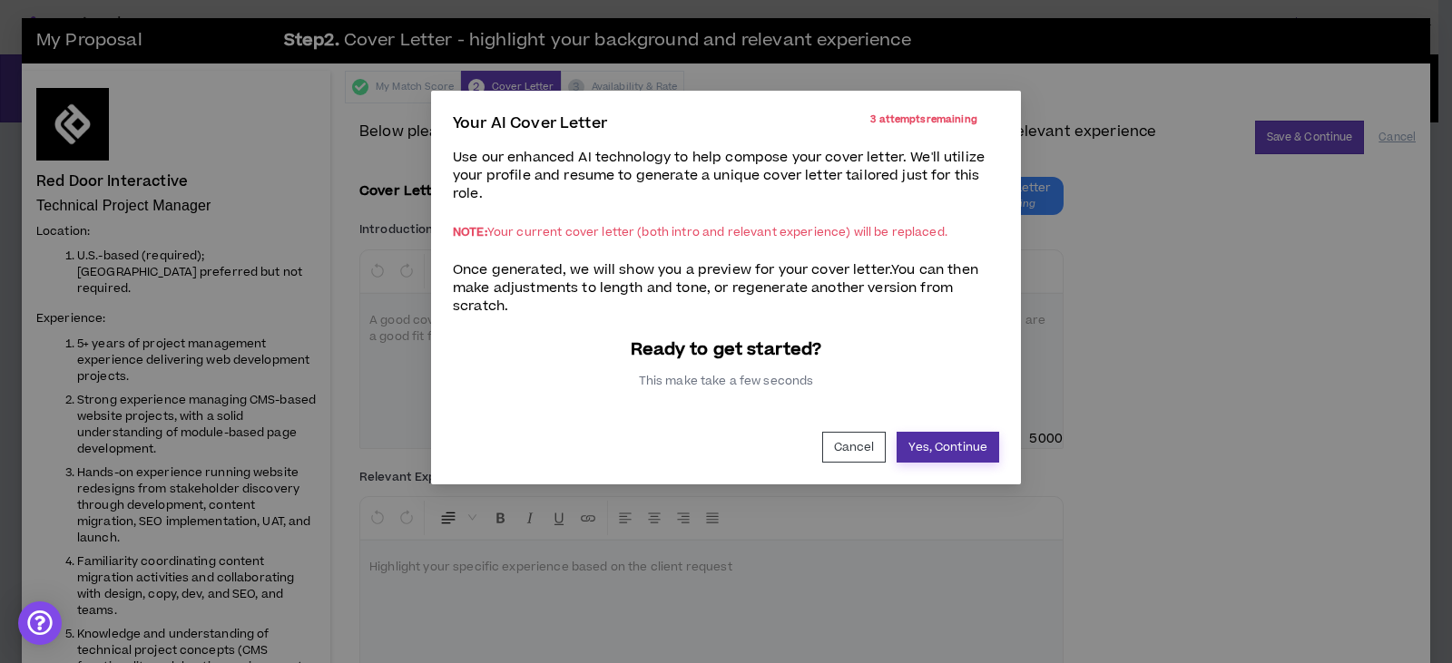
click at [941, 444] on button "Yes, Continue" at bounding box center [948, 447] width 103 height 31
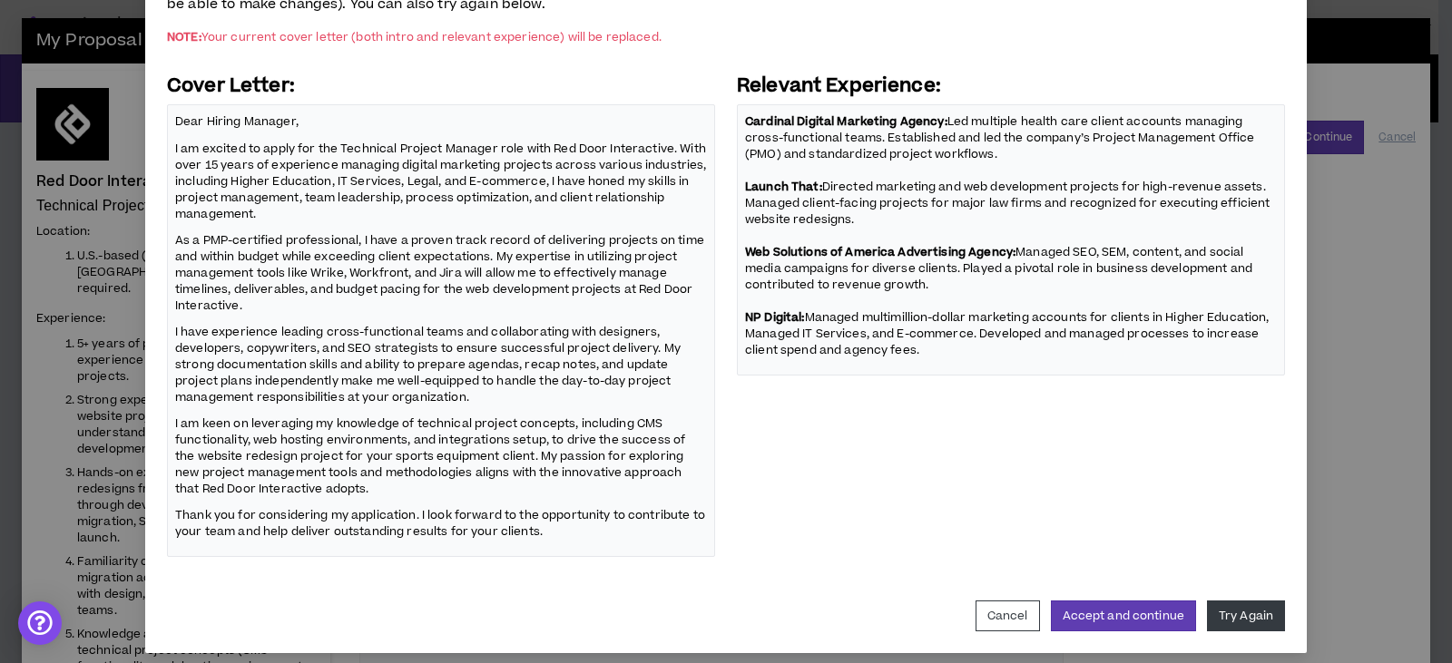
scroll to position [193, 0]
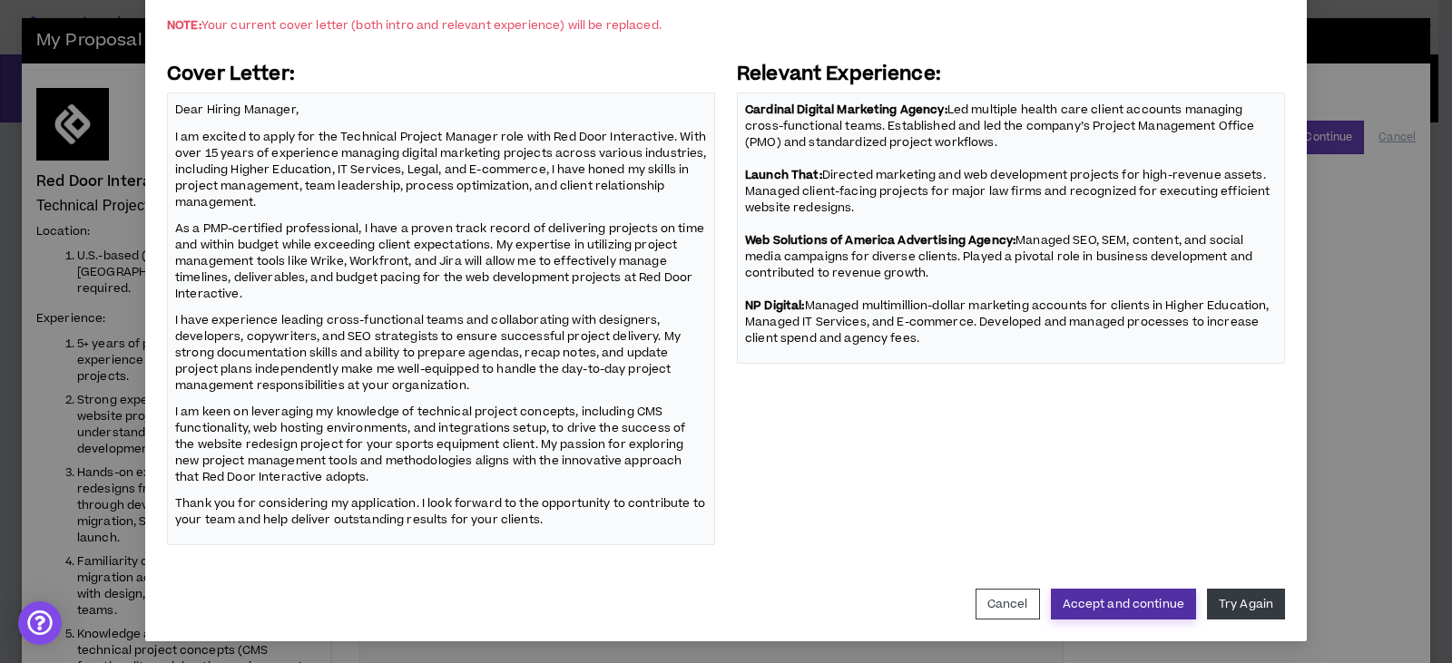
click at [1134, 605] on button "Accept and continue" at bounding box center [1123, 604] width 145 height 31
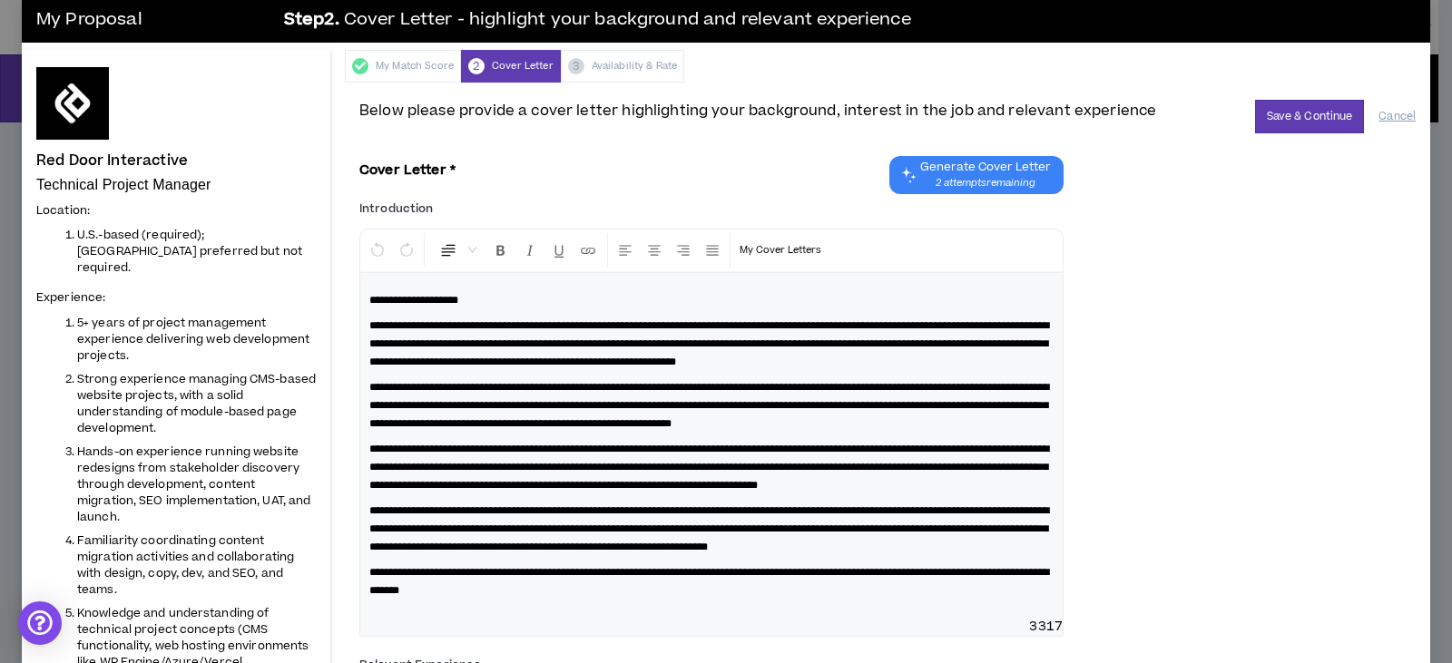
scroll to position [0, 0]
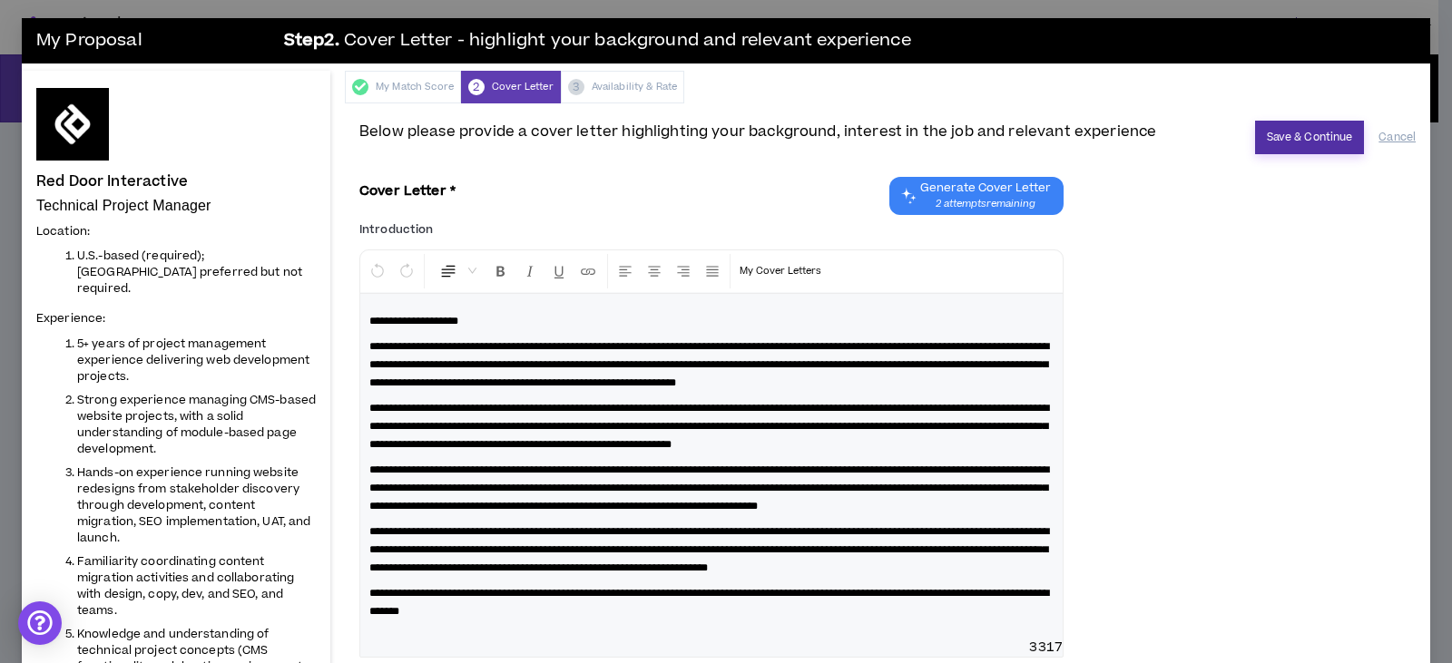
click at [1282, 133] on button "Save & Continue" at bounding box center [1310, 138] width 110 height 34
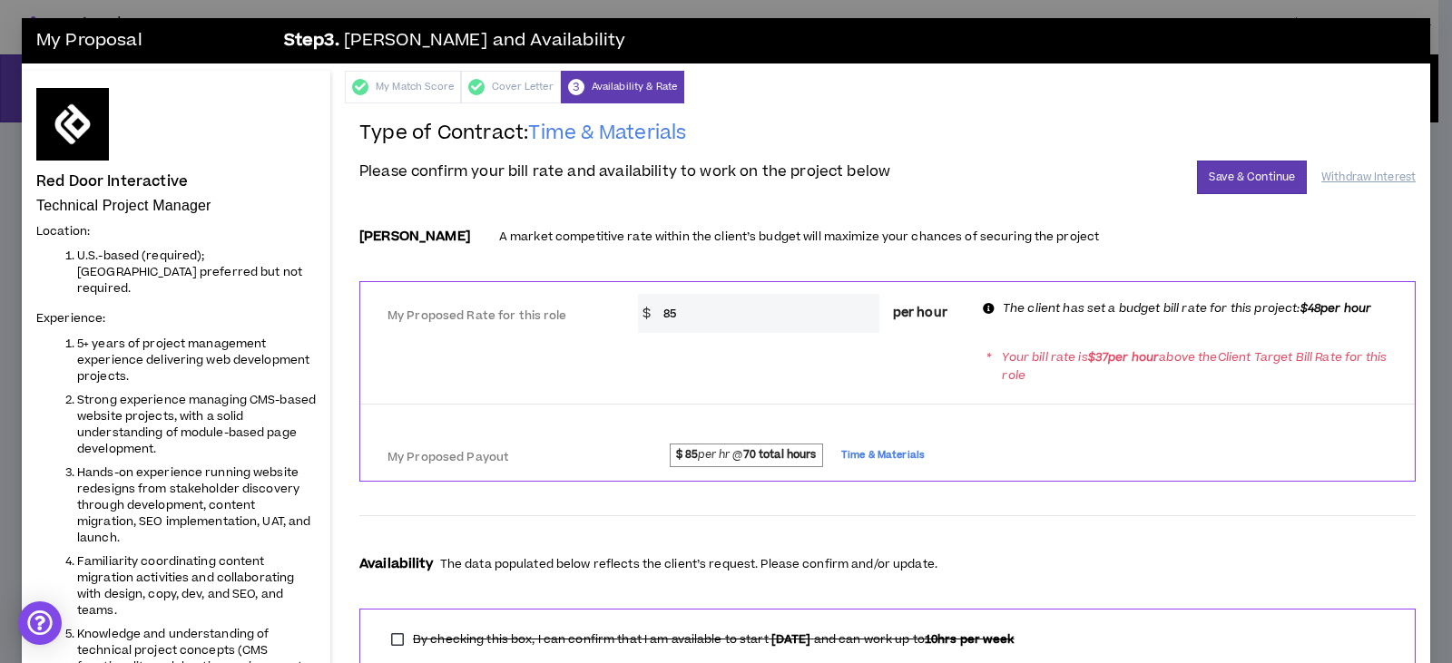
drag, startPoint x: 699, startPoint y: 305, endPoint x: 659, endPoint y: 319, distance: 42.2
click at [659, 319] on input "85" at bounding box center [766, 313] width 225 height 39
type input "48"
click at [1154, 473] on div "My Proposed Payout $ 85 per hr @ 70 total hours Time & Materials" at bounding box center [887, 453] width 1055 height 41
click at [1223, 178] on button "Save & Continue" at bounding box center [1252, 178] width 110 height 34
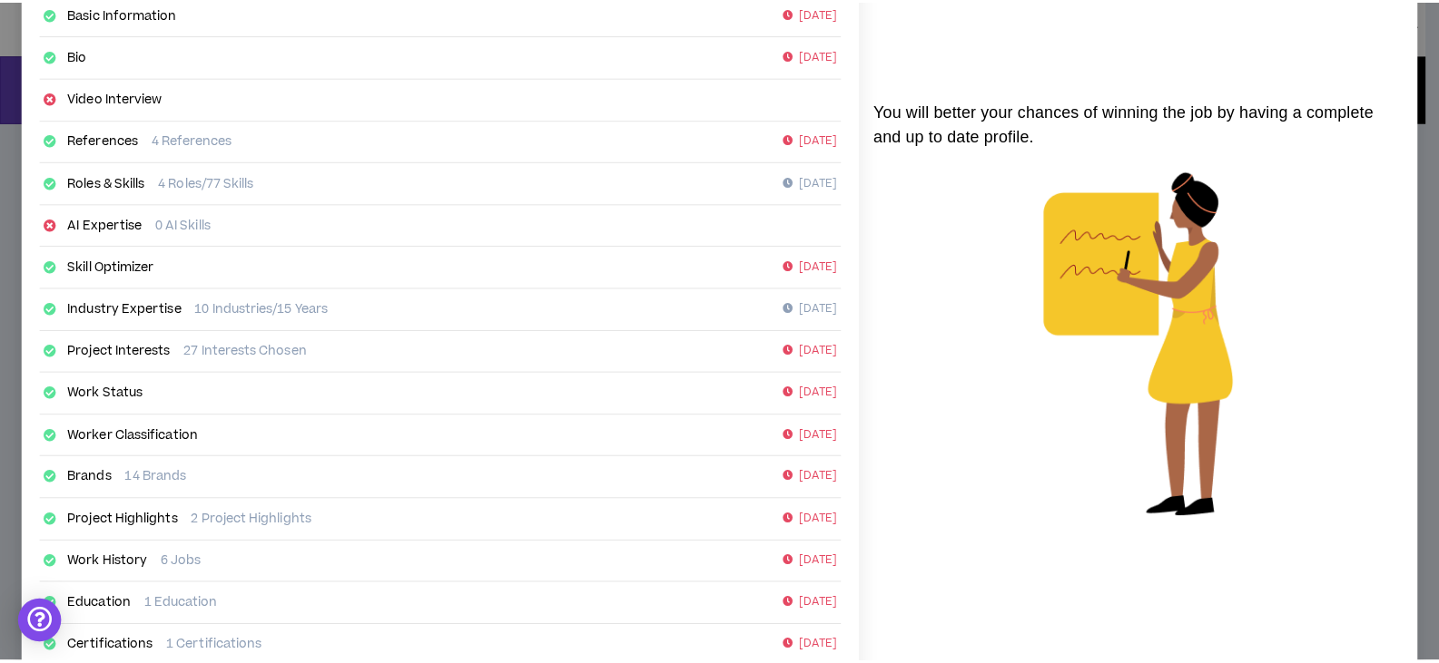
scroll to position [291, 0]
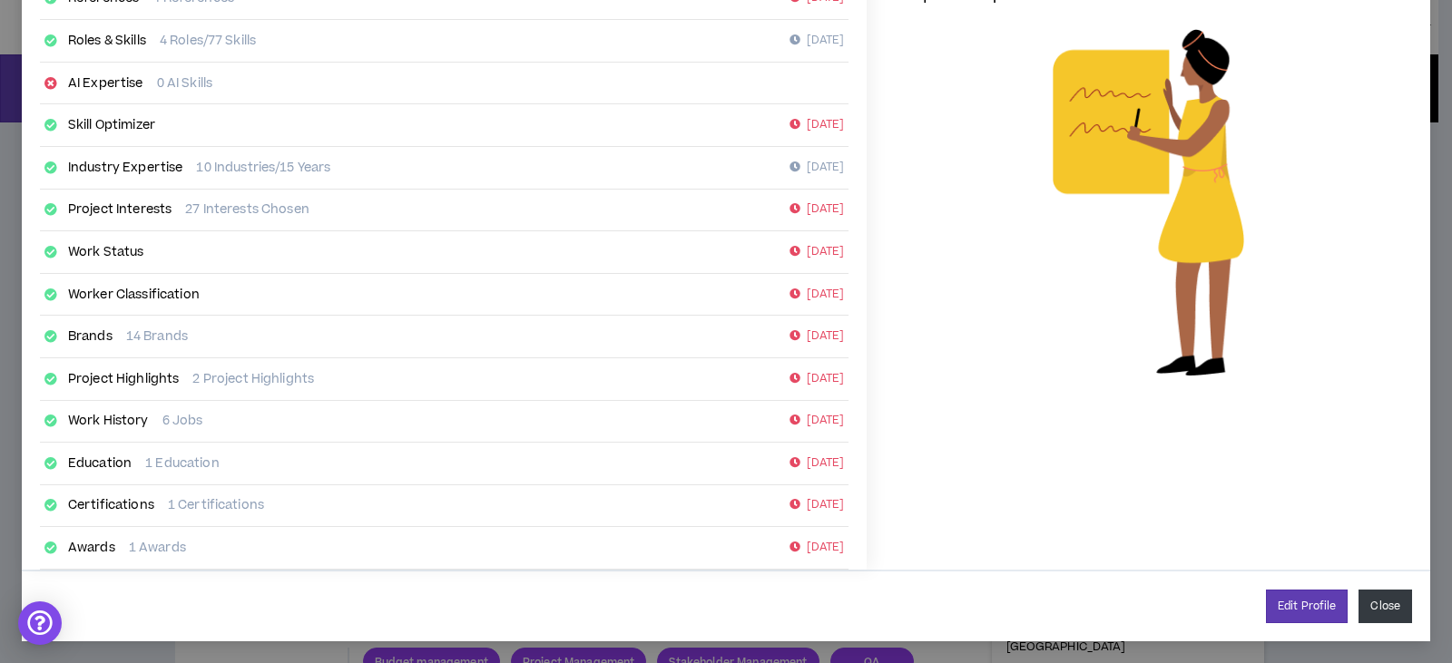
click at [1372, 599] on button "Close" at bounding box center [1386, 607] width 54 height 34
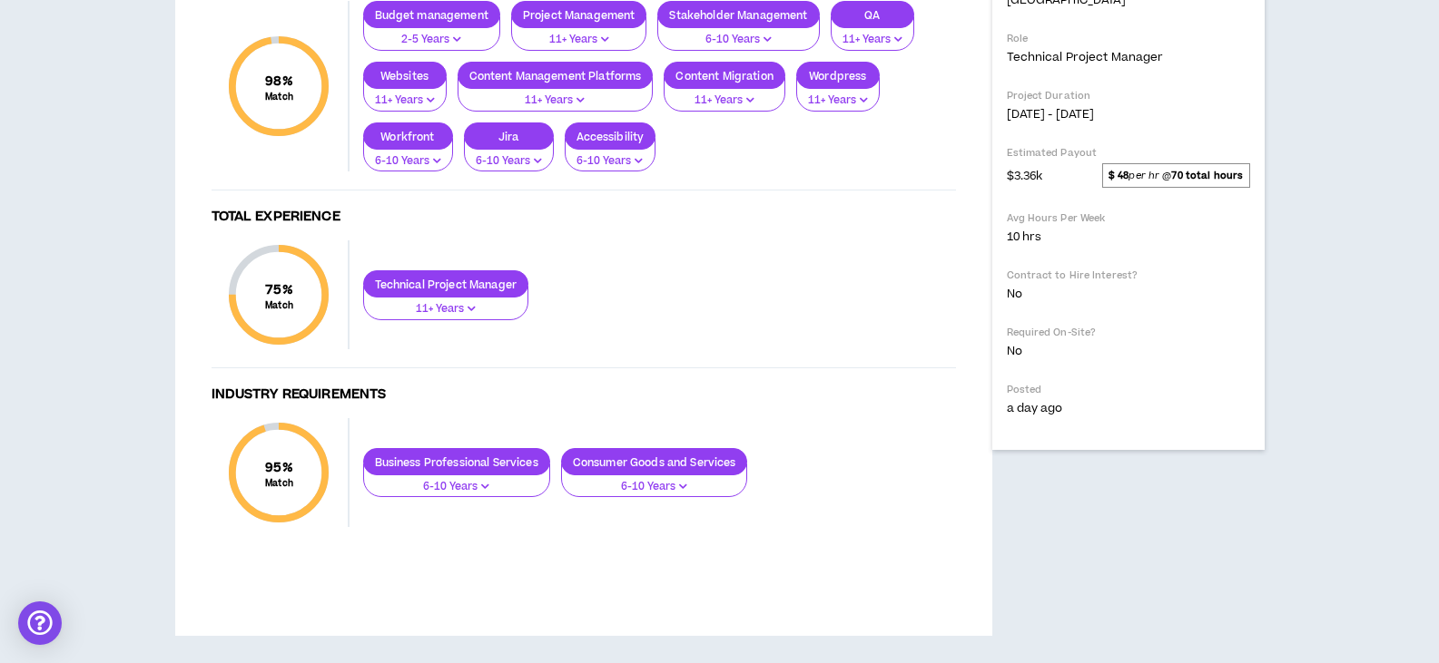
scroll to position [542, 0]
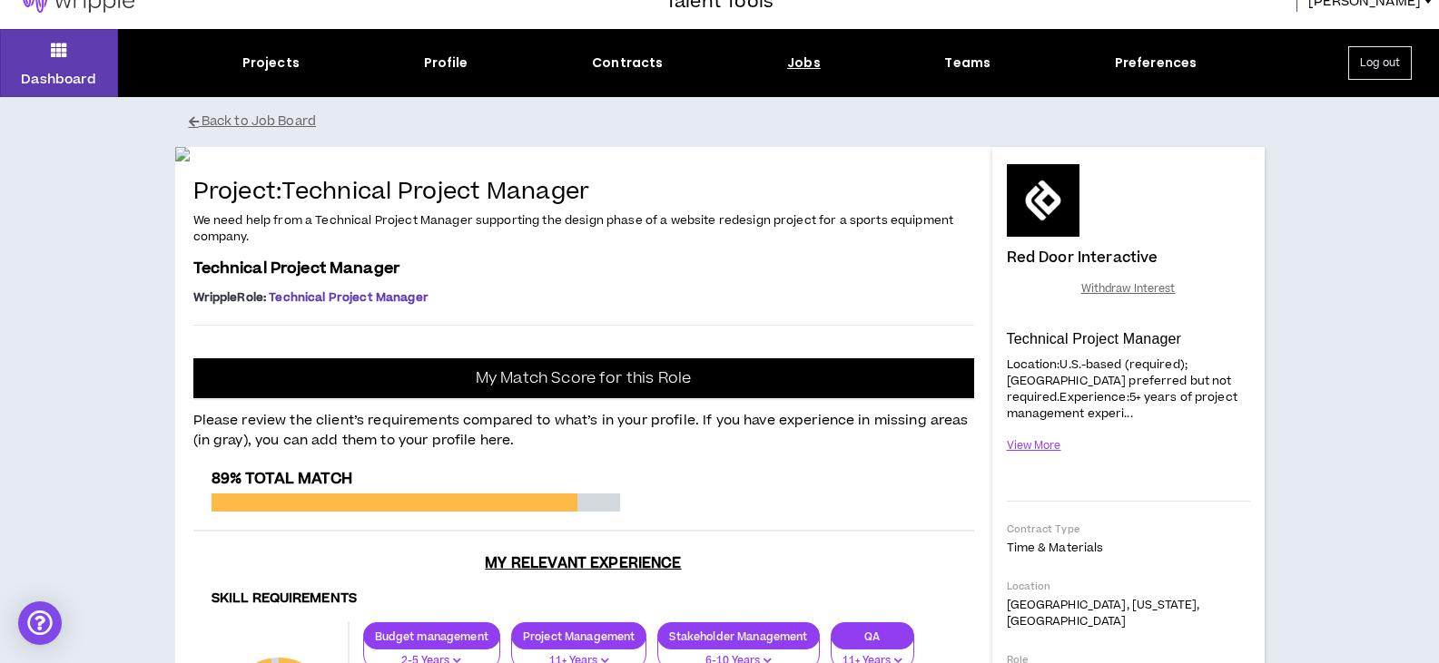
scroll to position [0, 0]
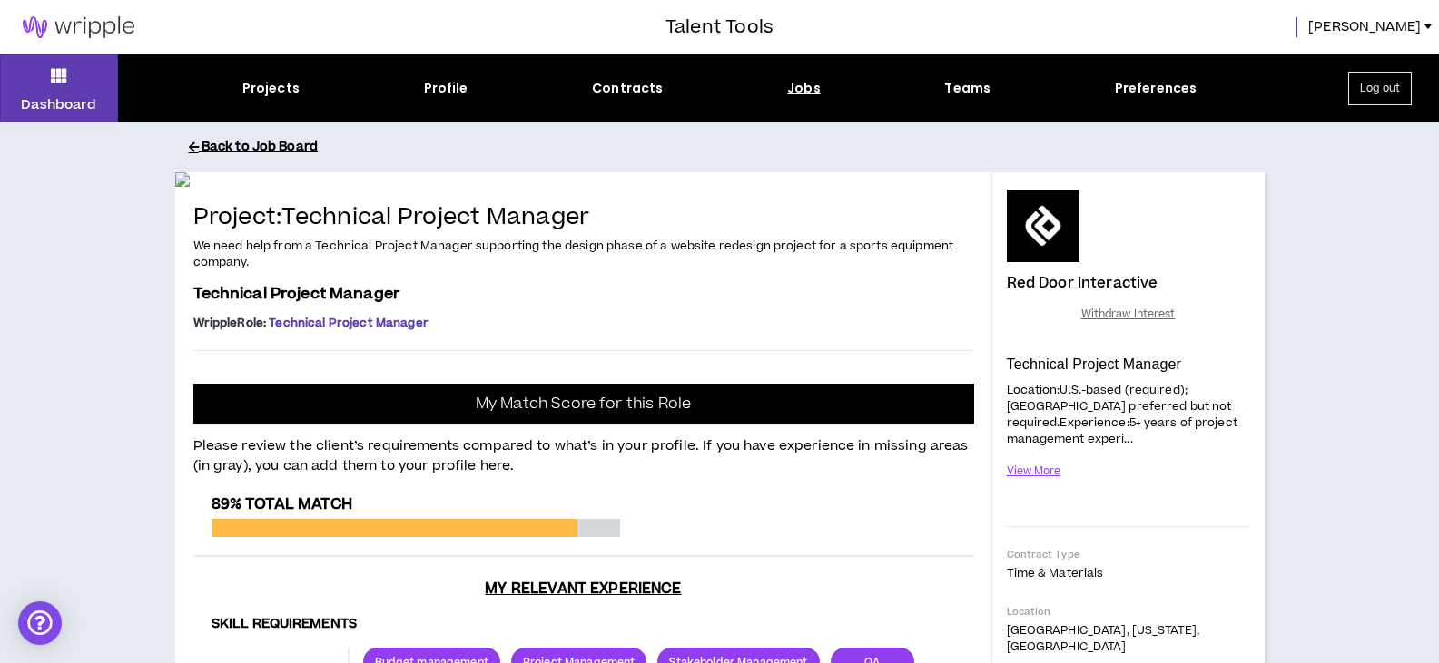
click at [238, 141] on button "Back to Job Board" at bounding box center [733, 148] width 1089 height 32
click at [260, 148] on button "Back to Job Board" at bounding box center [733, 148] width 1089 height 32
click at [255, 152] on button "Back to Job Board" at bounding box center [733, 148] width 1089 height 32
click at [280, 90] on div "Projects" at bounding box center [270, 88] width 57 height 19
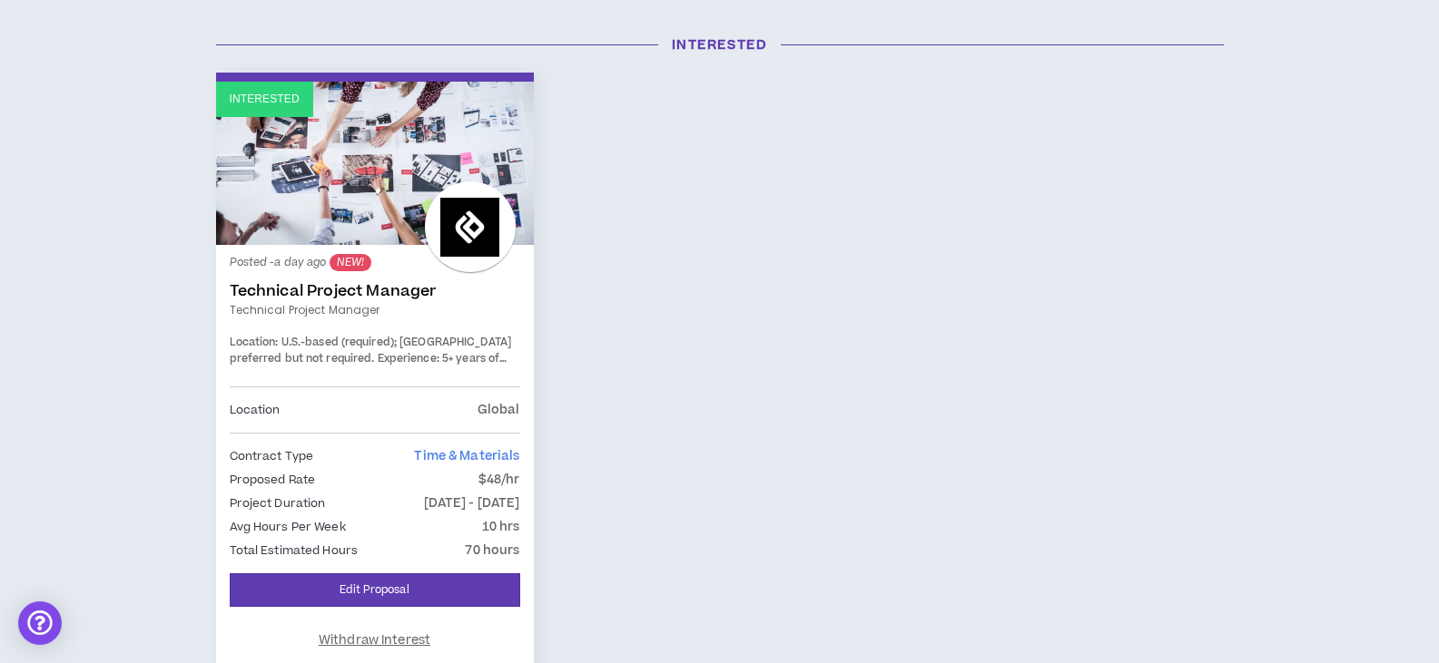
scroll to position [182, 0]
